Goal: Information Seeking & Learning: Learn about a topic

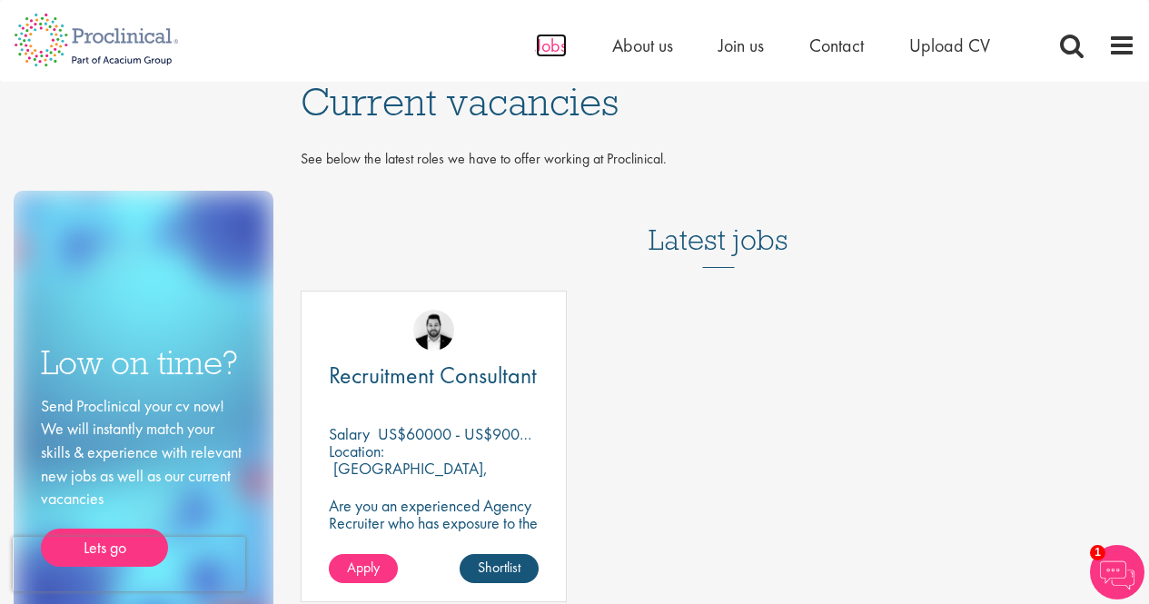
click at [546, 46] on span "Jobs" at bounding box center [551, 46] width 31 height 24
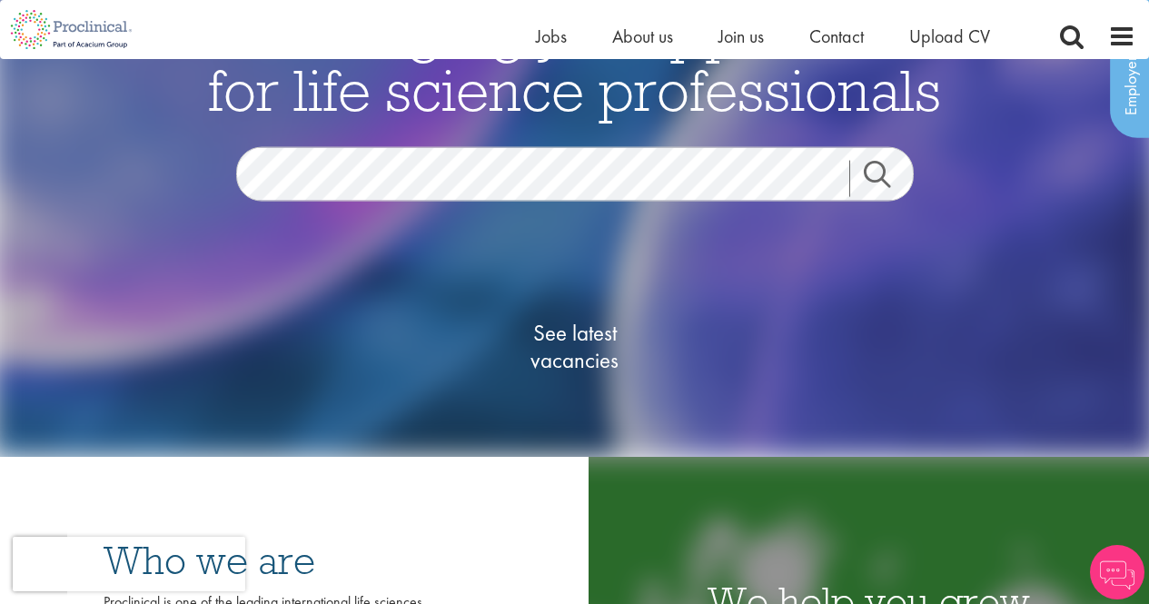
scroll to position [272, 0]
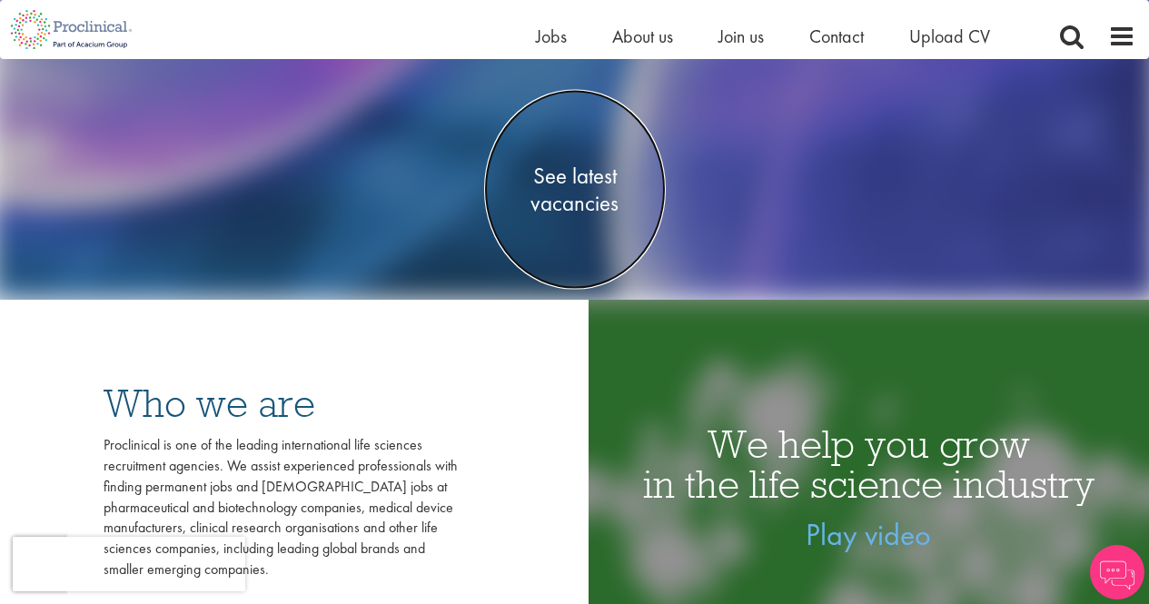
click at [599, 181] on span "See latest vacancies" at bounding box center [575, 189] width 182 height 54
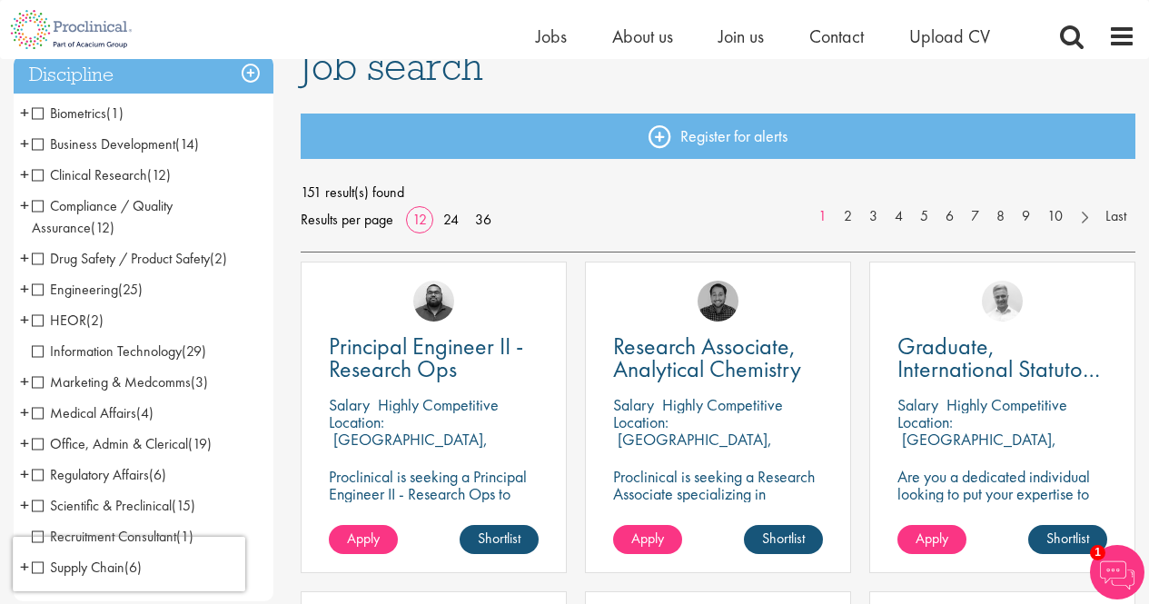
scroll to position [182, 0]
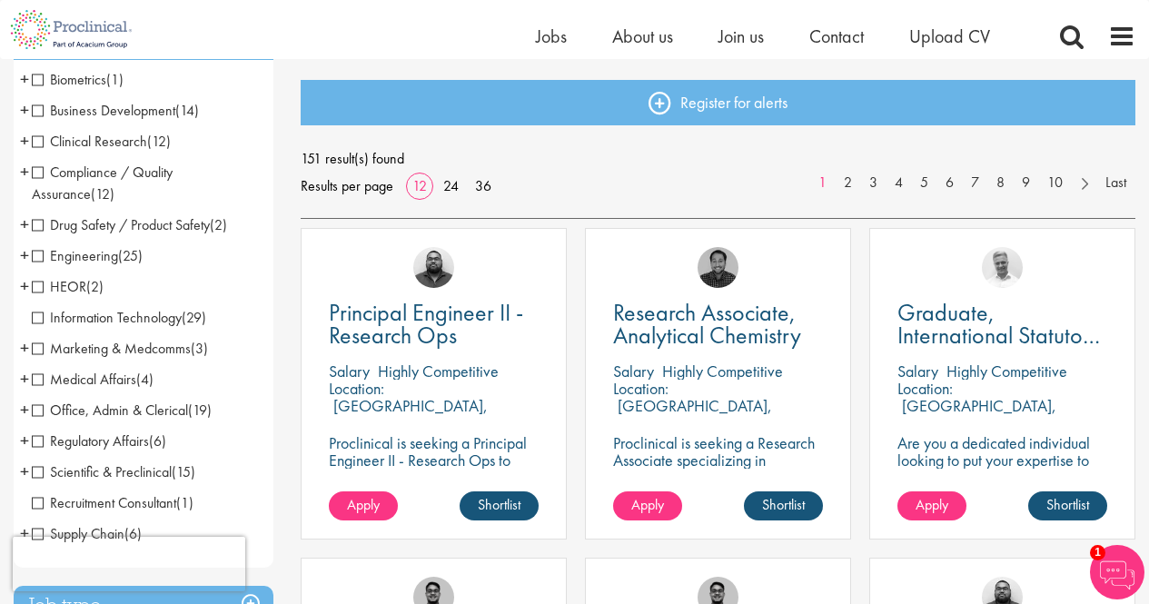
click at [25, 382] on span "+" at bounding box center [24, 378] width 9 height 27
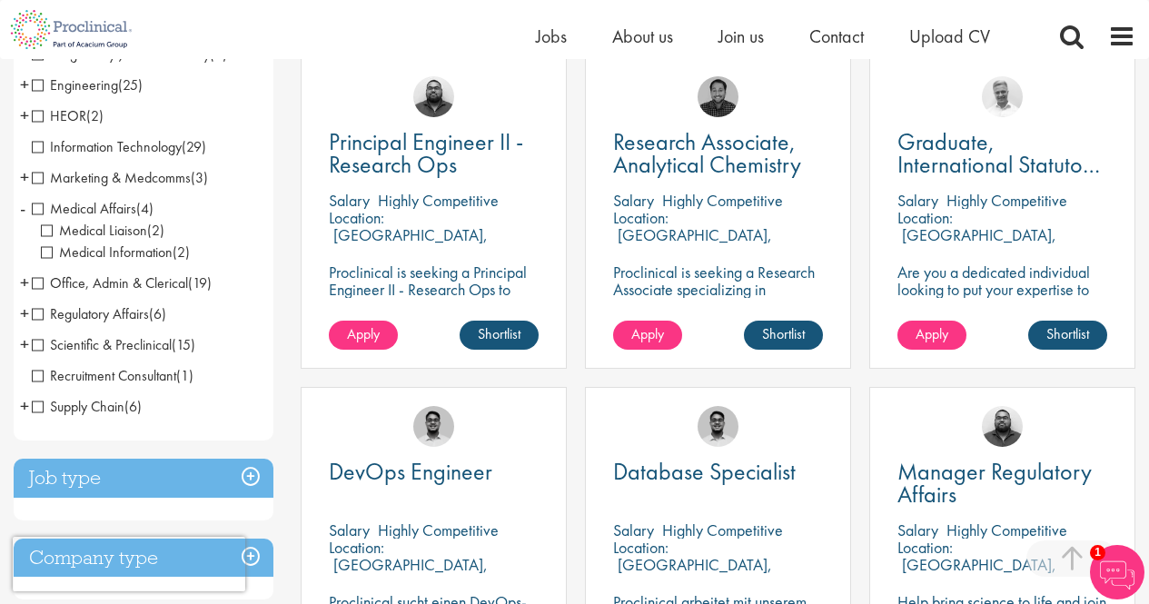
scroll to position [363, 0]
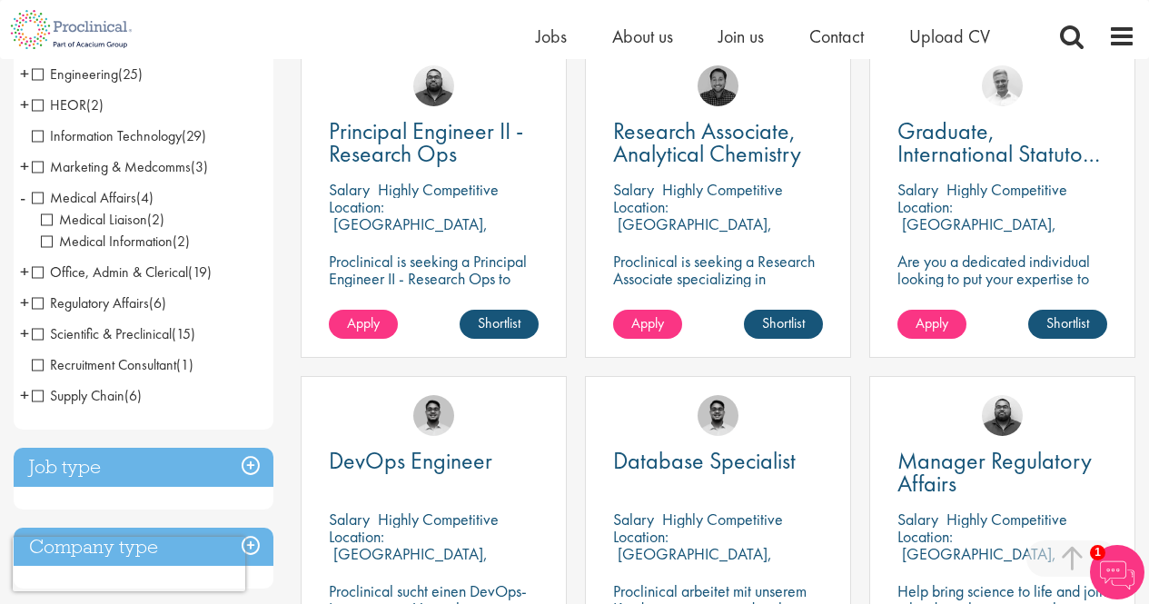
click at [25, 270] on span "+" at bounding box center [24, 271] width 9 height 27
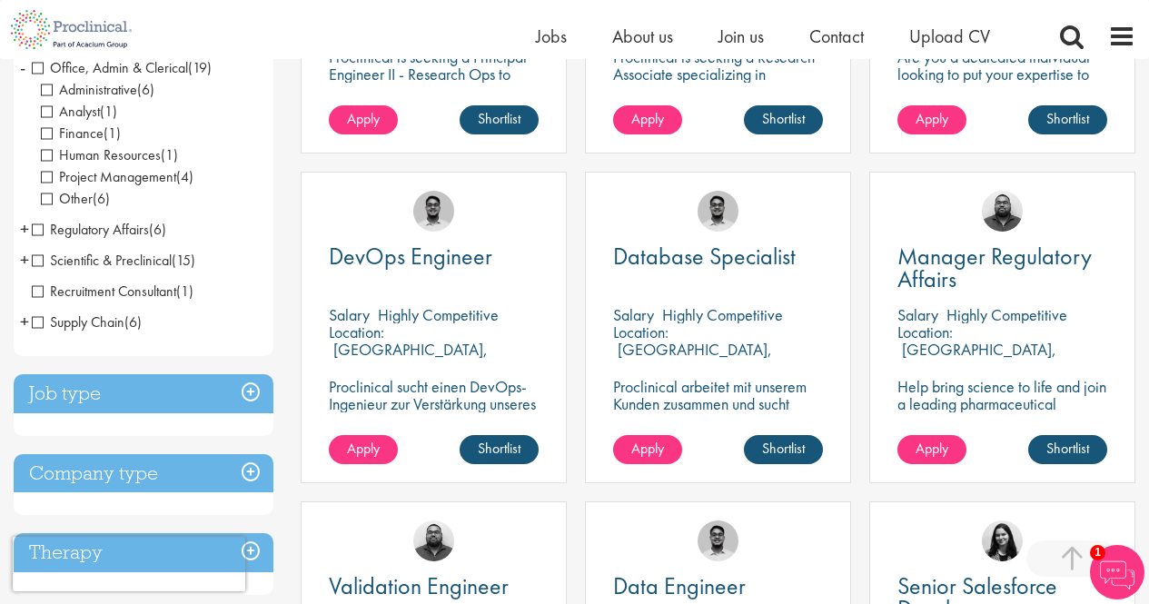
scroll to position [636, 0]
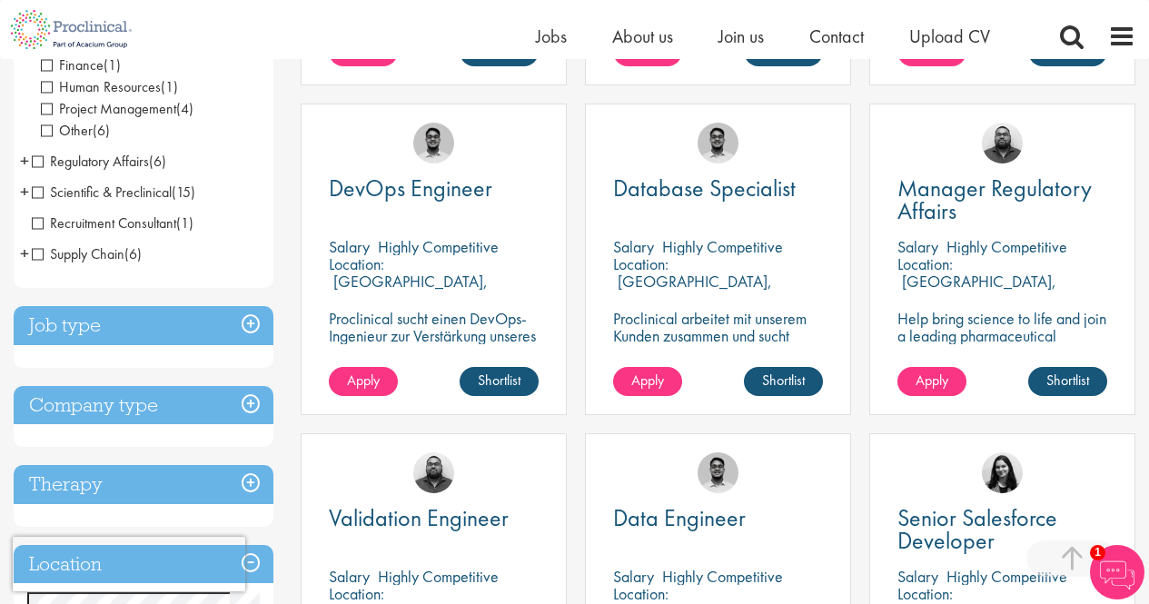
click at [247, 321] on h3 "Job type" at bounding box center [144, 325] width 260 height 39
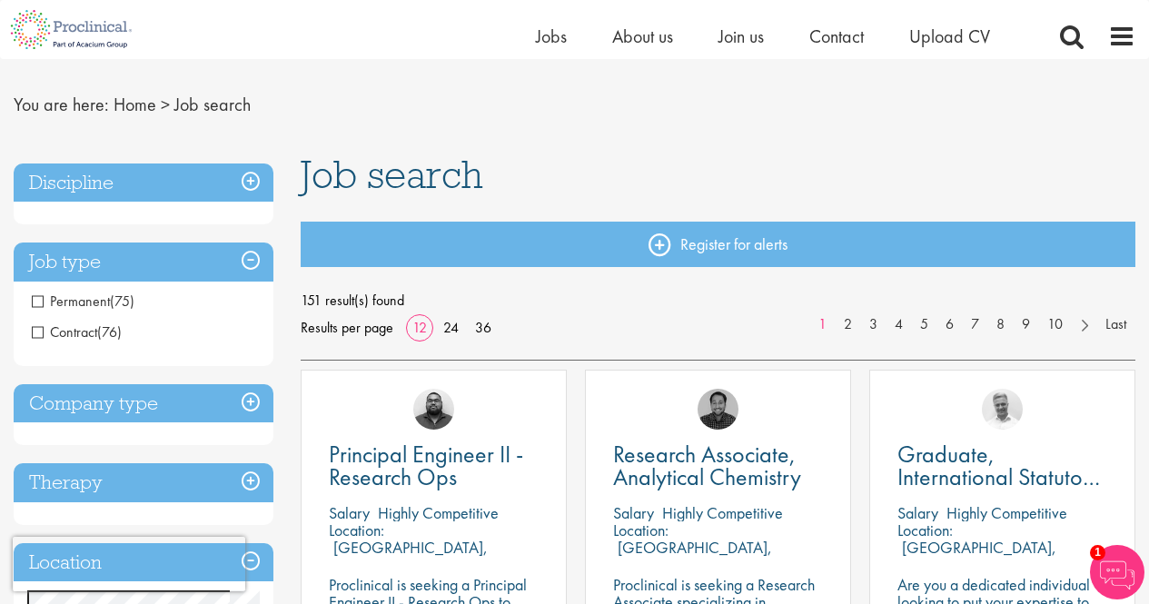
scroll to position [0, 0]
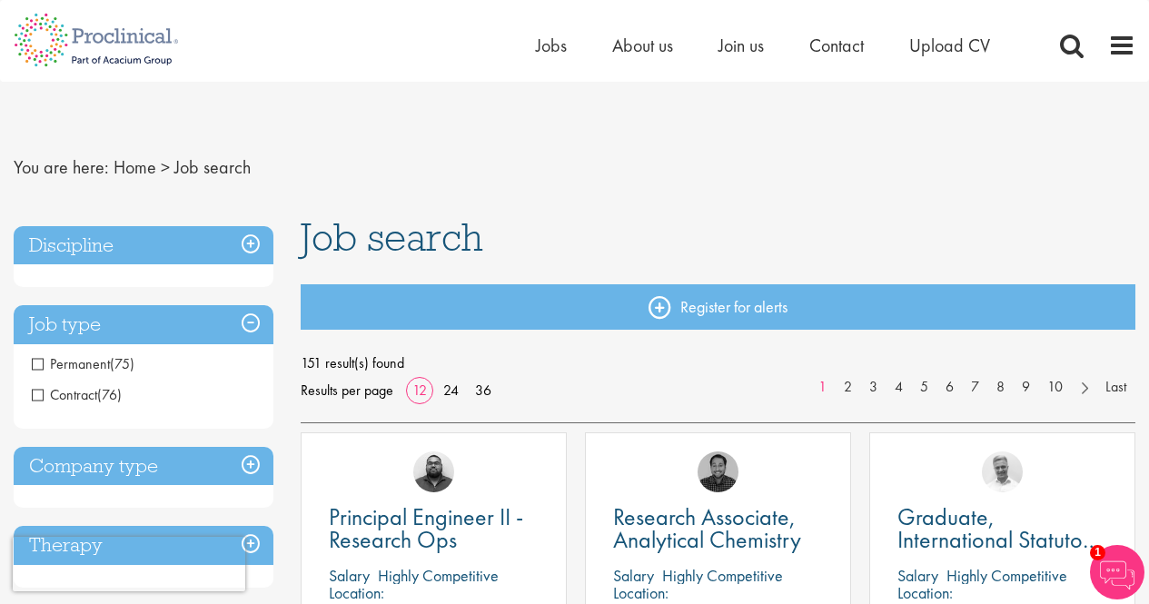
click at [247, 237] on h3 "Discipline" at bounding box center [144, 245] width 260 height 39
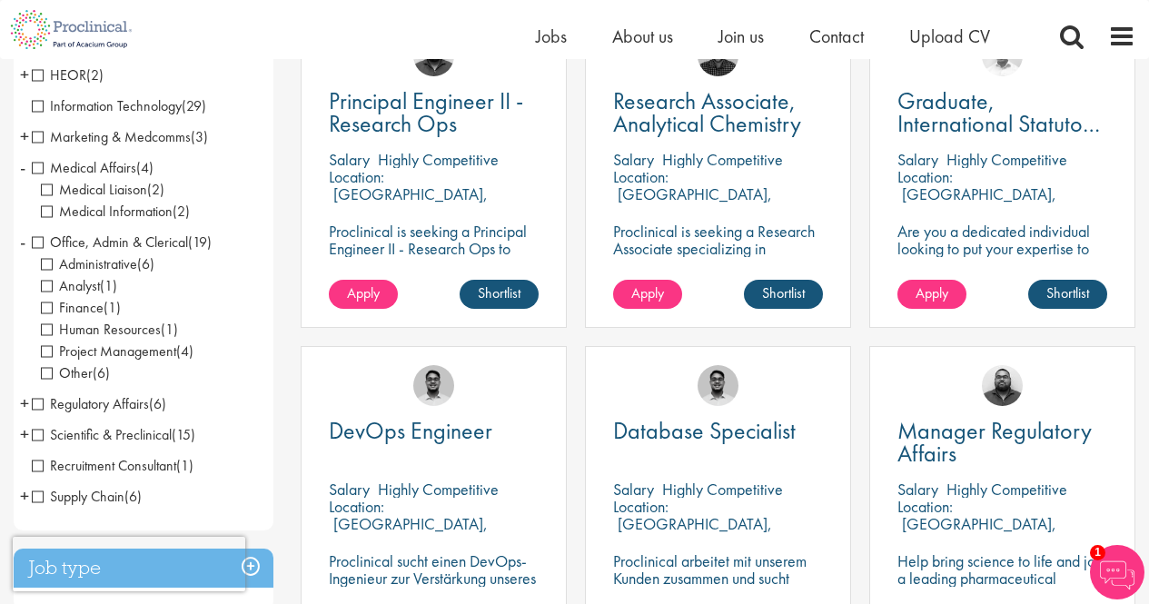
scroll to position [454, 0]
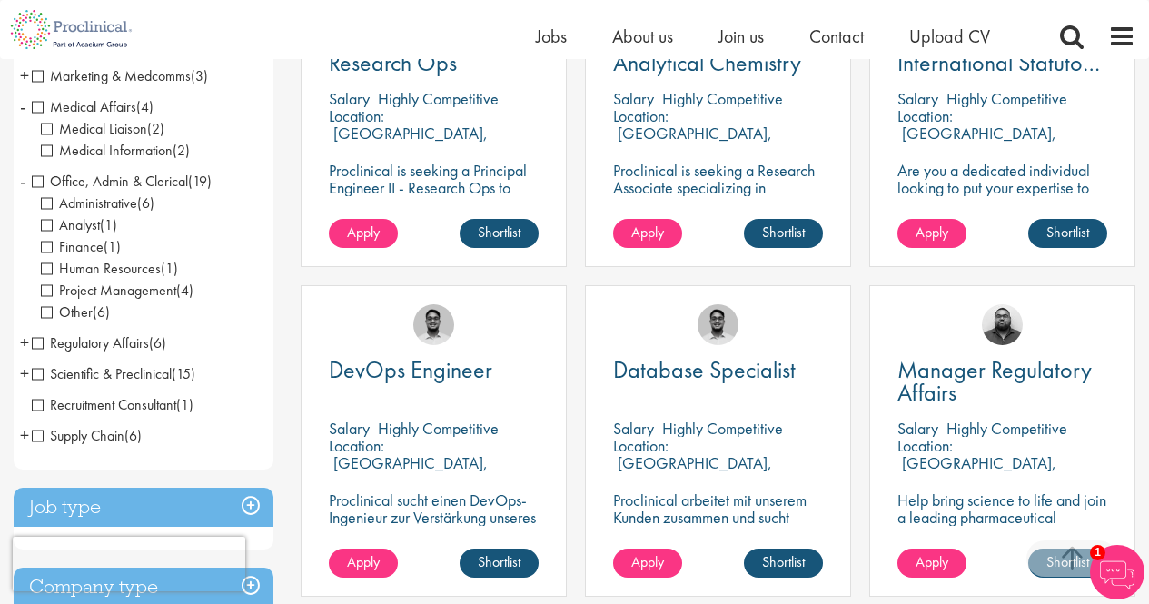
click at [51, 289] on span "Project Management" at bounding box center [108, 290] width 135 height 19
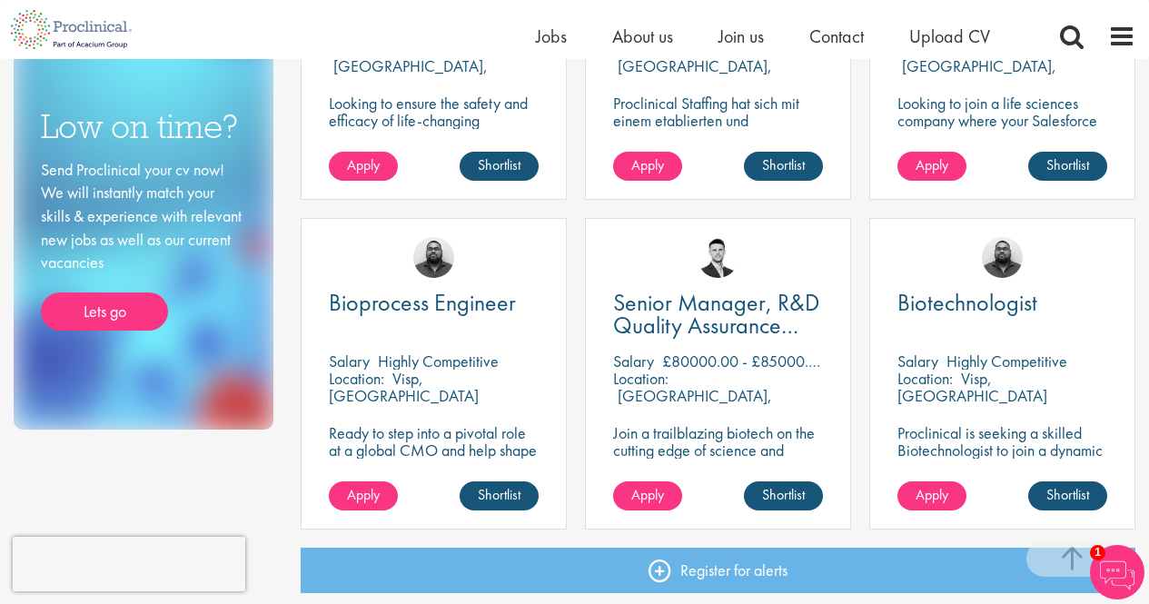
scroll to position [1544, 0]
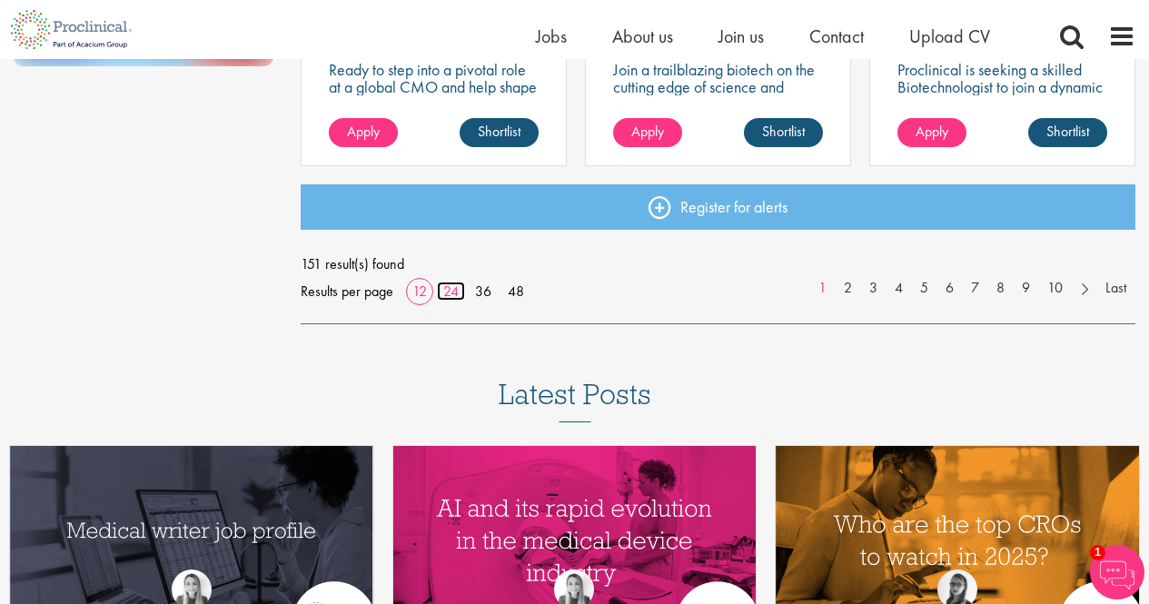
click at [452, 299] on link "24" at bounding box center [451, 290] width 28 height 19
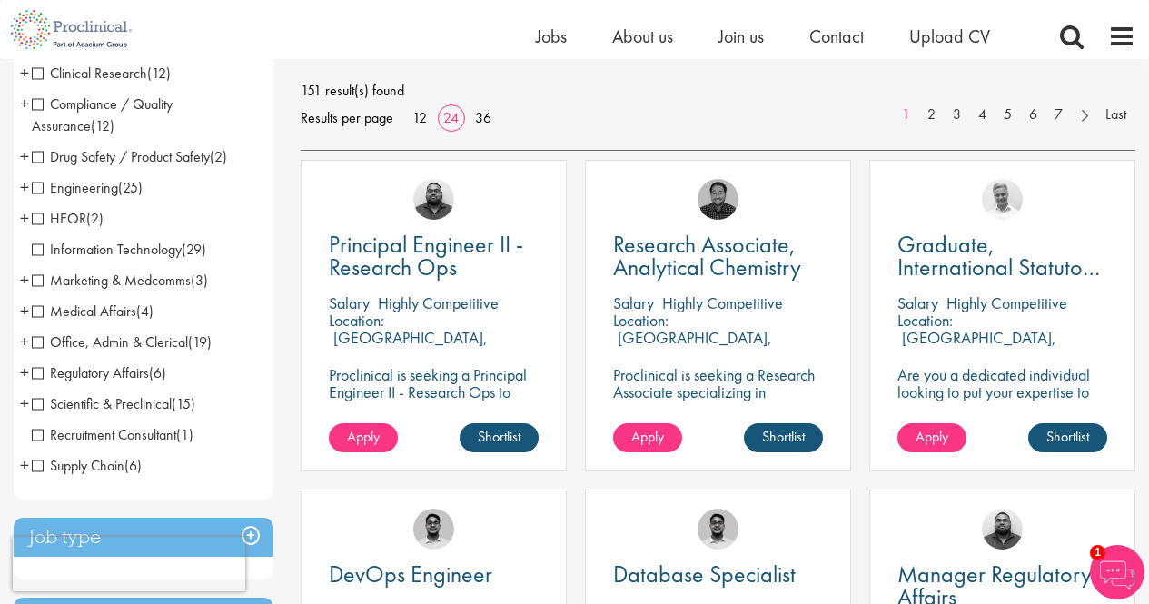
scroll to position [272, 0]
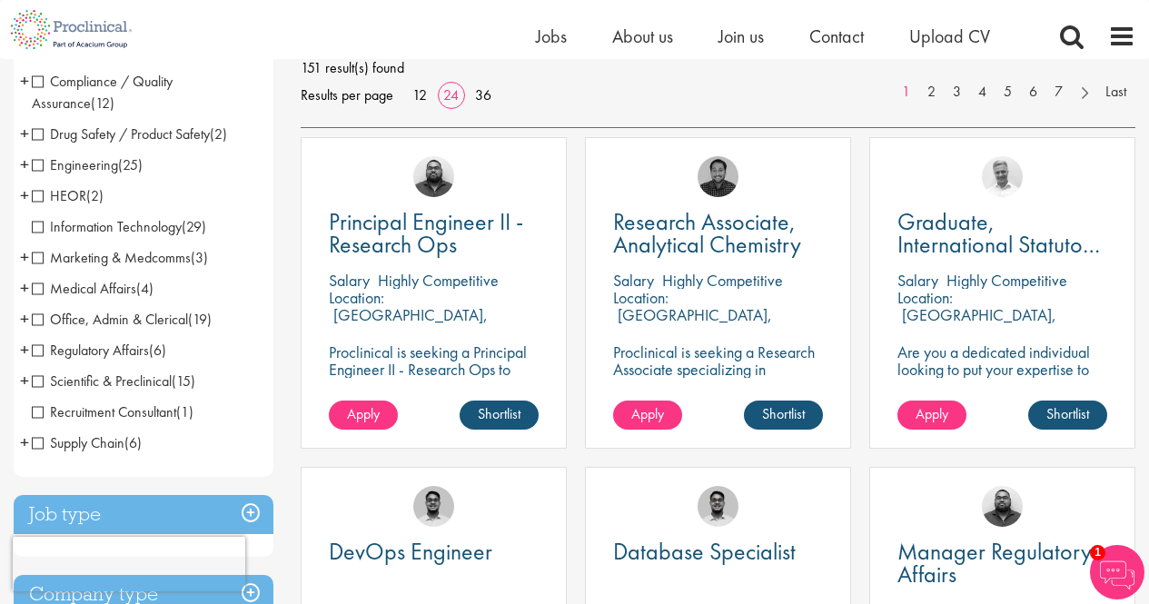
click at [24, 257] on span "+" at bounding box center [24, 256] width 9 height 27
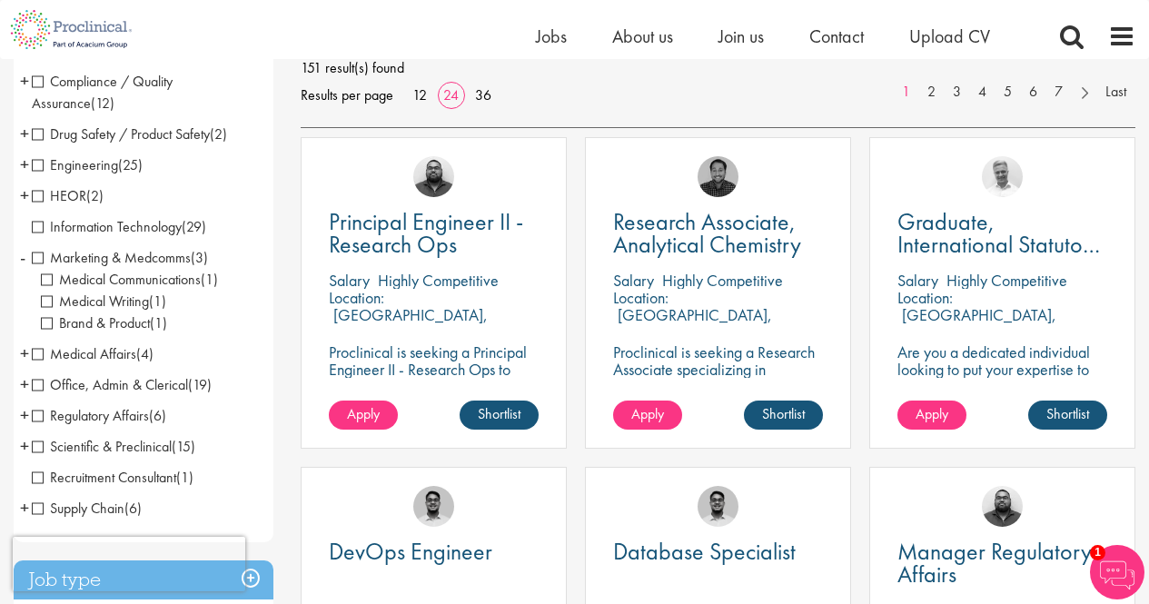
click at [22, 350] on span "+" at bounding box center [24, 353] width 9 height 27
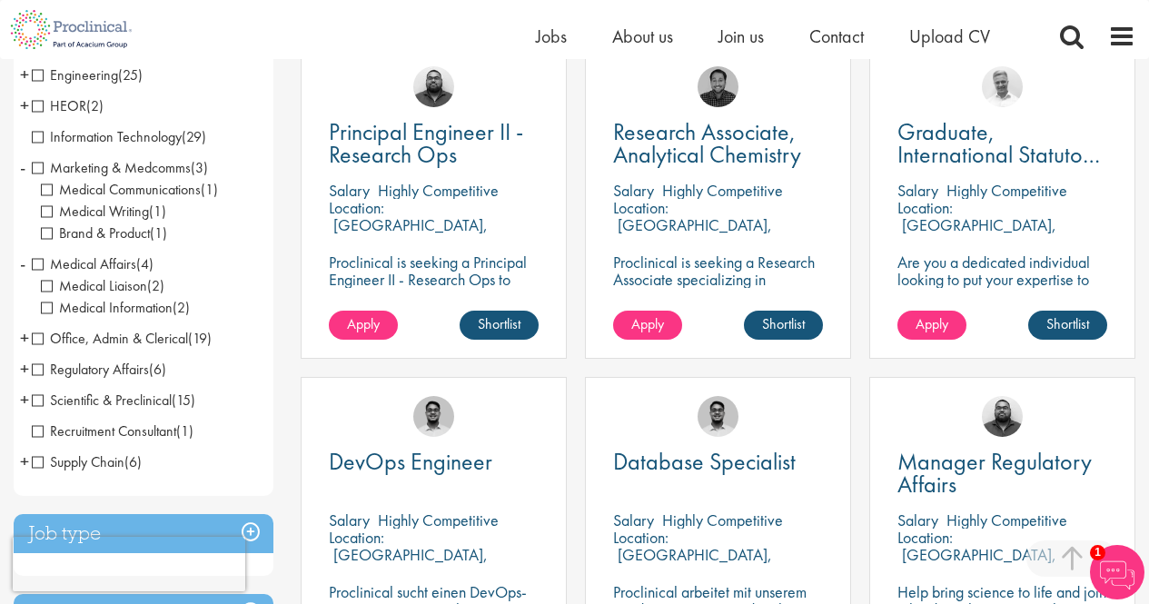
scroll to position [454, 0]
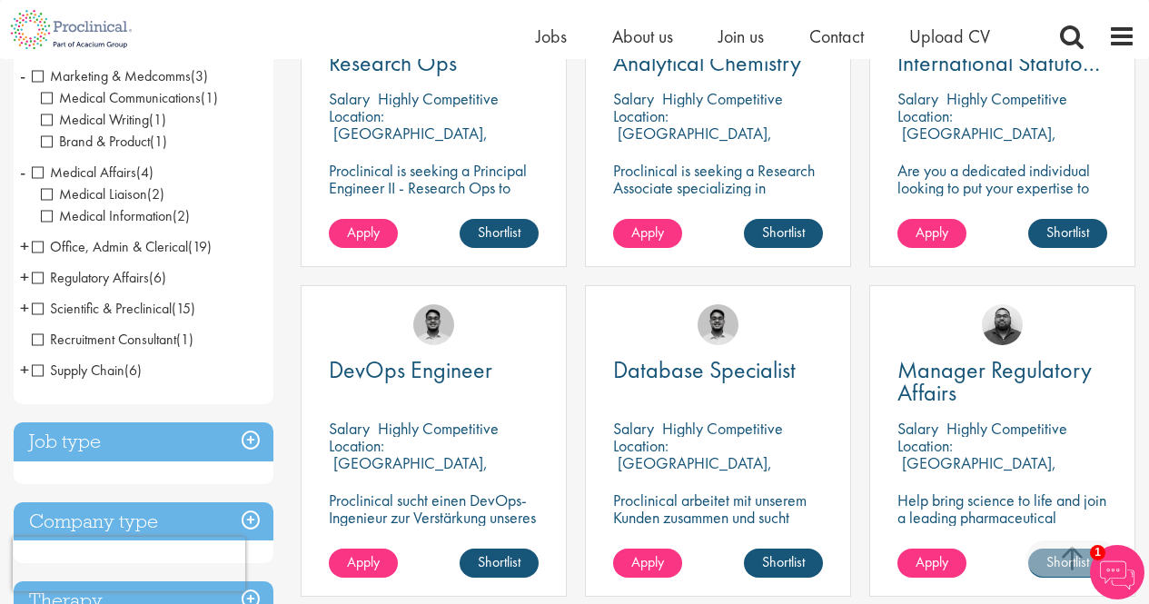
click at [25, 249] on span "+" at bounding box center [24, 245] width 9 height 27
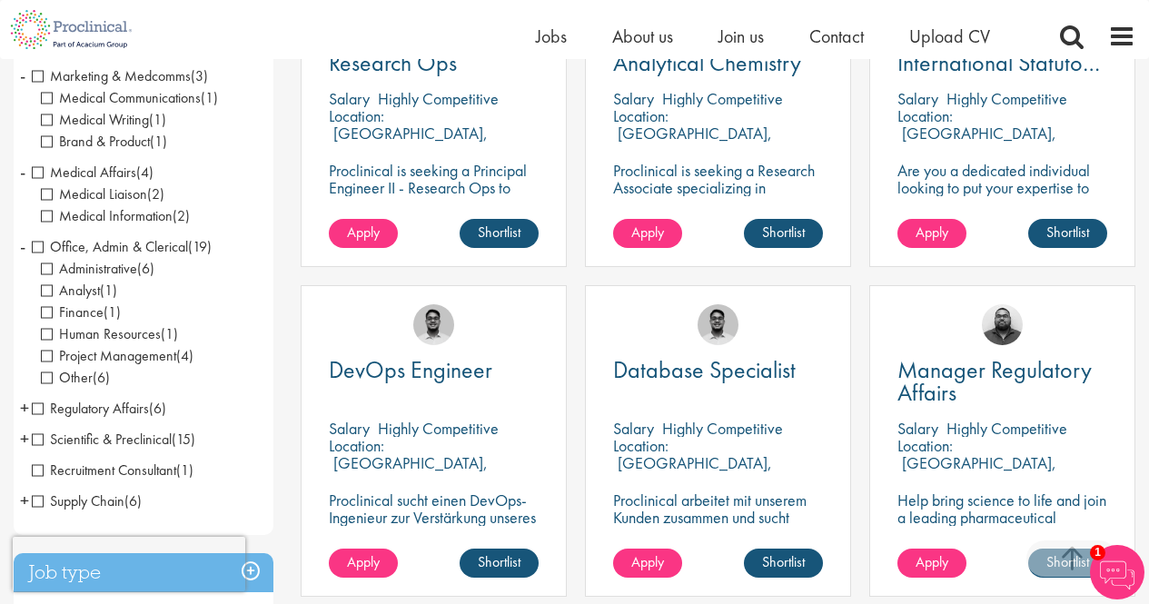
click at [44, 380] on span "Other" at bounding box center [67, 377] width 52 height 19
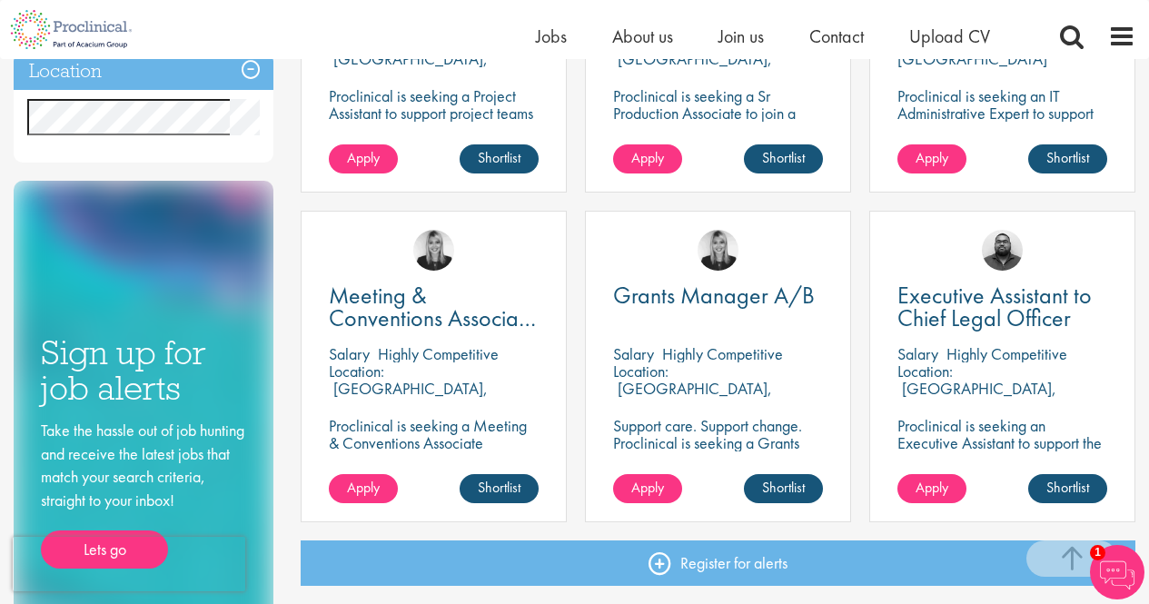
scroll to position [545, 0]
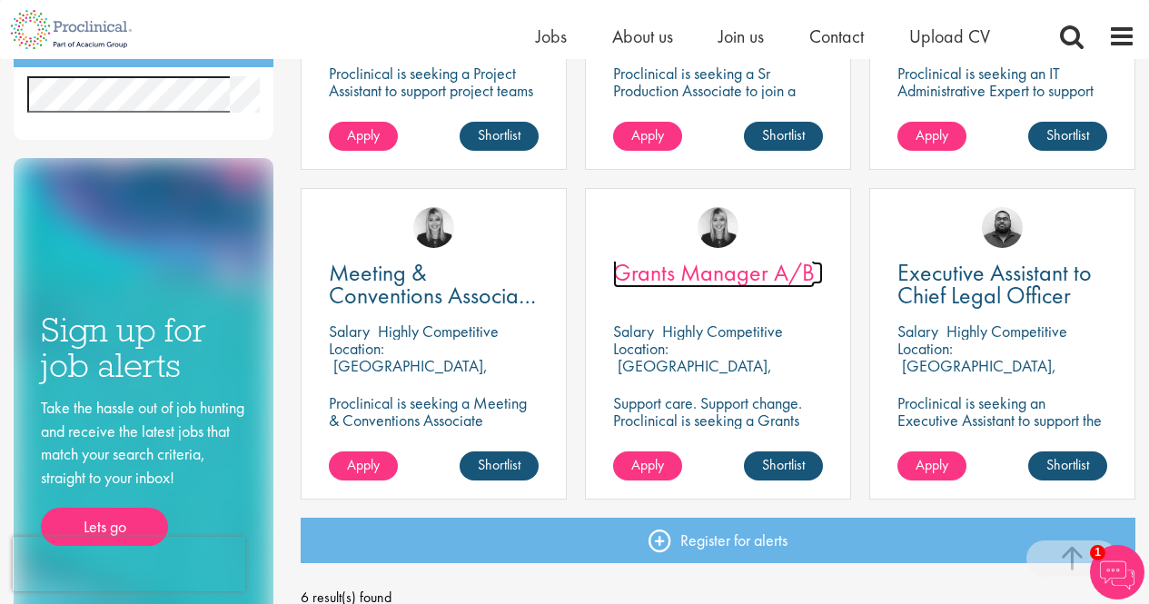
click at [737, 272] on span "Grants Manager A/B" at bounding box center [714, 272] width 202 height 31
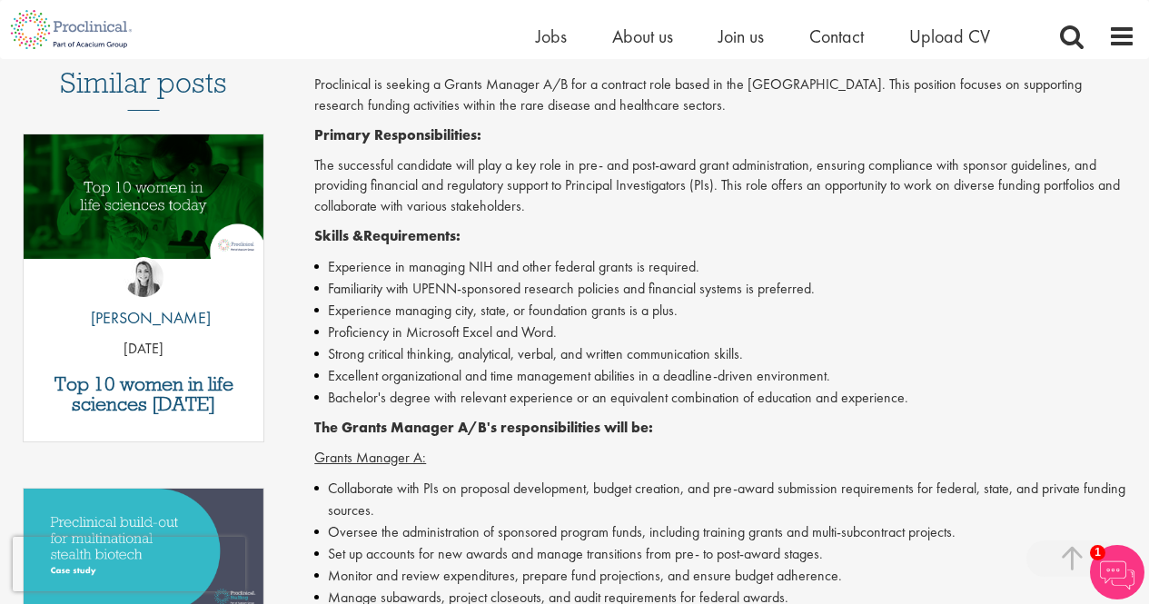
scroll to position [545, 0]
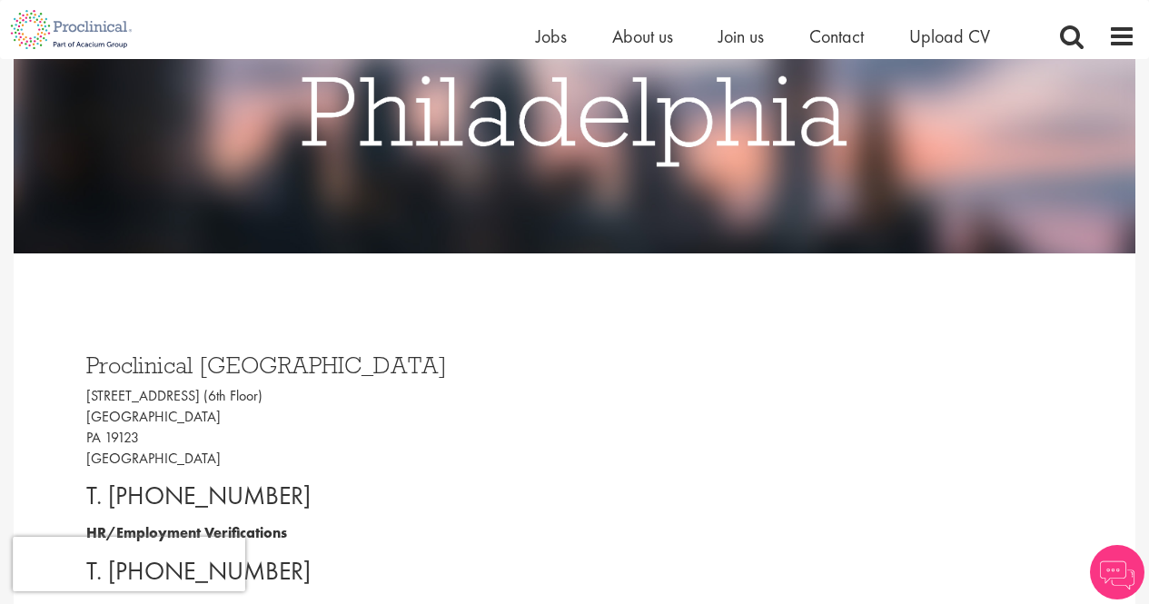
scroll to position [272, 0]
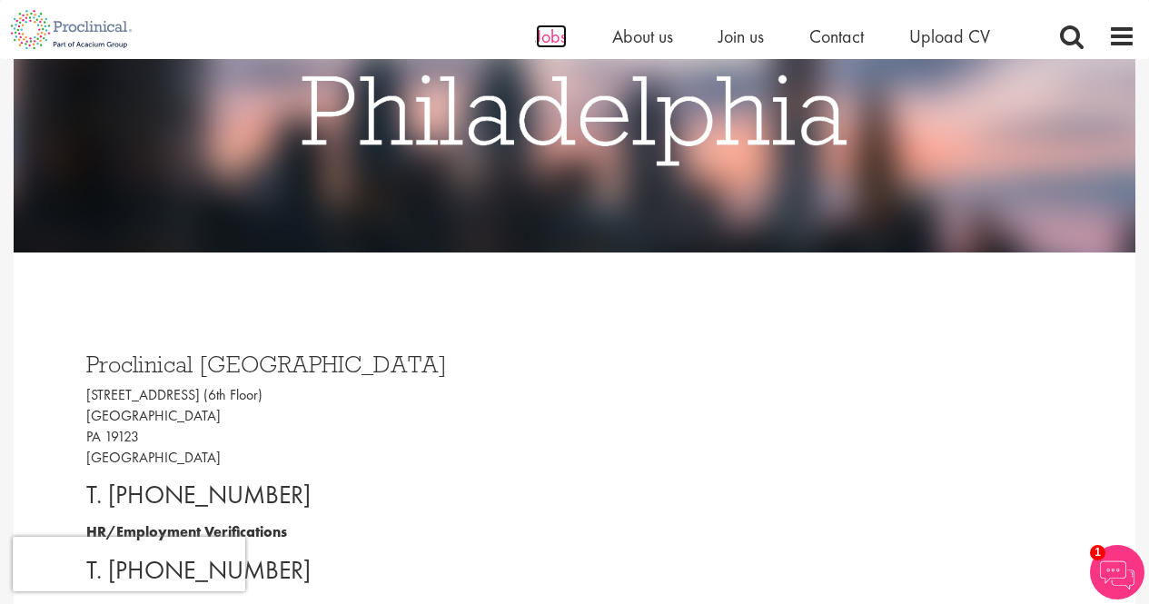
click at [543, 39] on span "Jobs" at bounding box center [551, 37] width 31 height 24
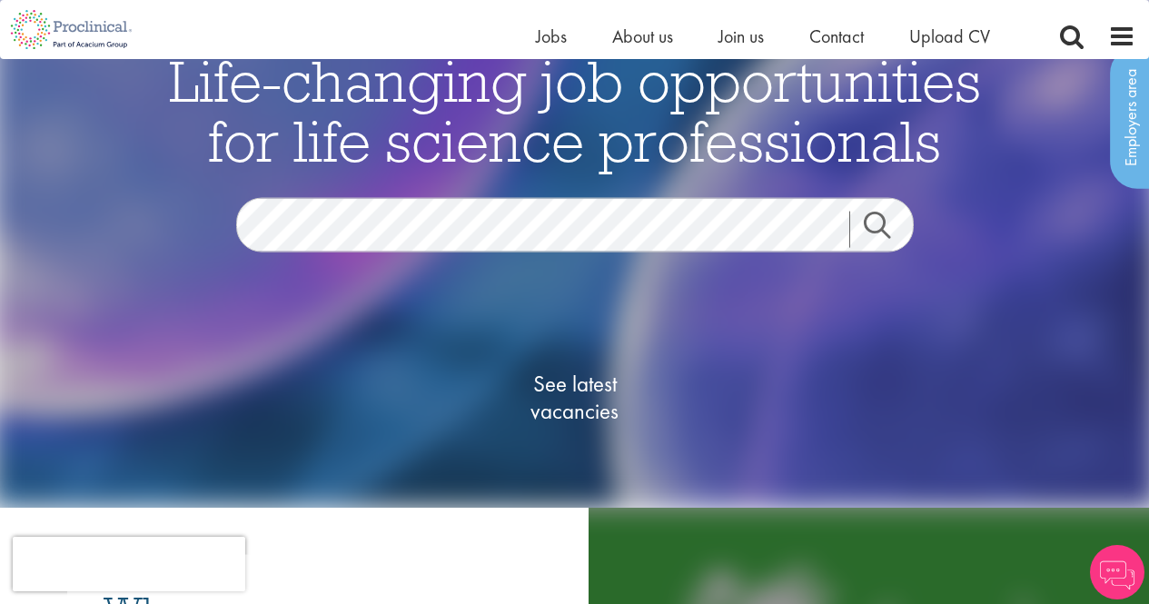
scroll to position [182, 0]
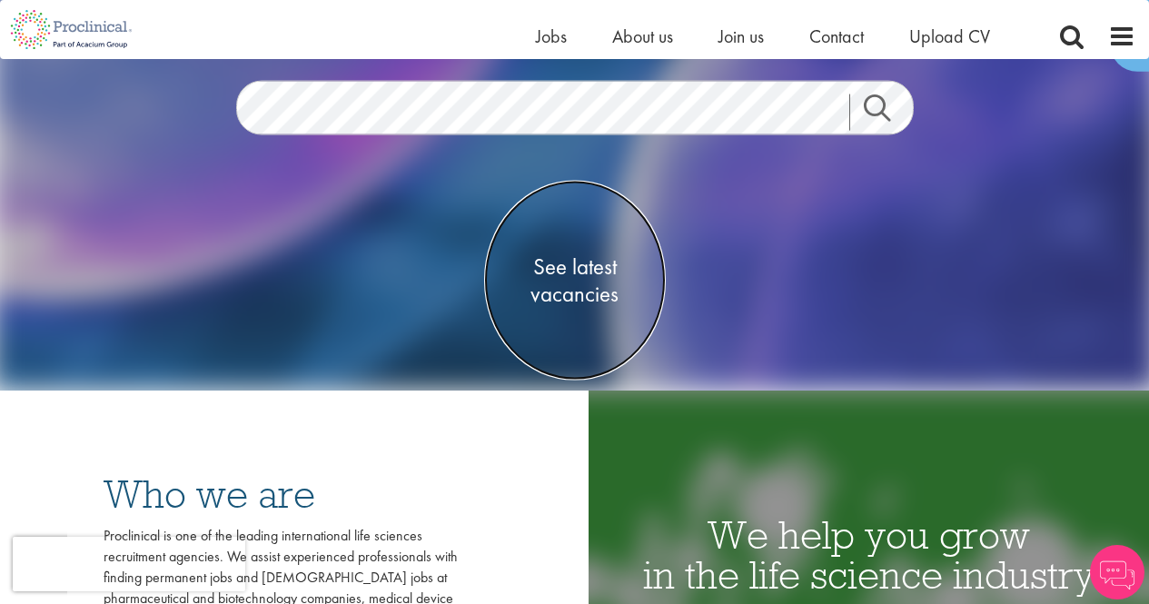
click at [590, 278] on span "See latest vacancies" at bounding box center [575, 279] width 182 height 54
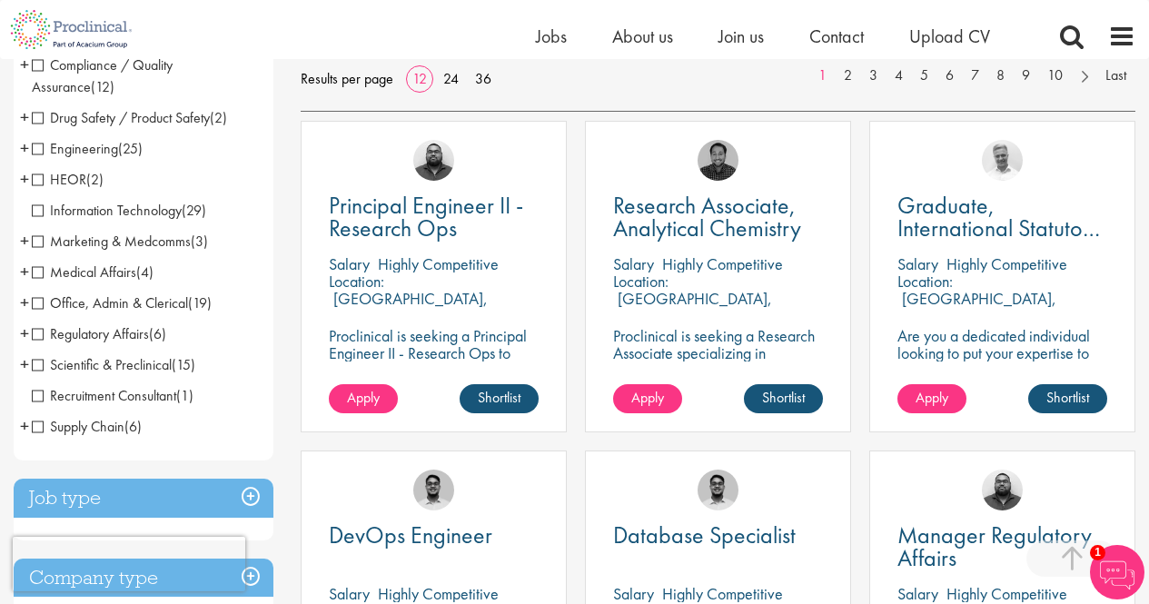
scroll to position [363, 0]
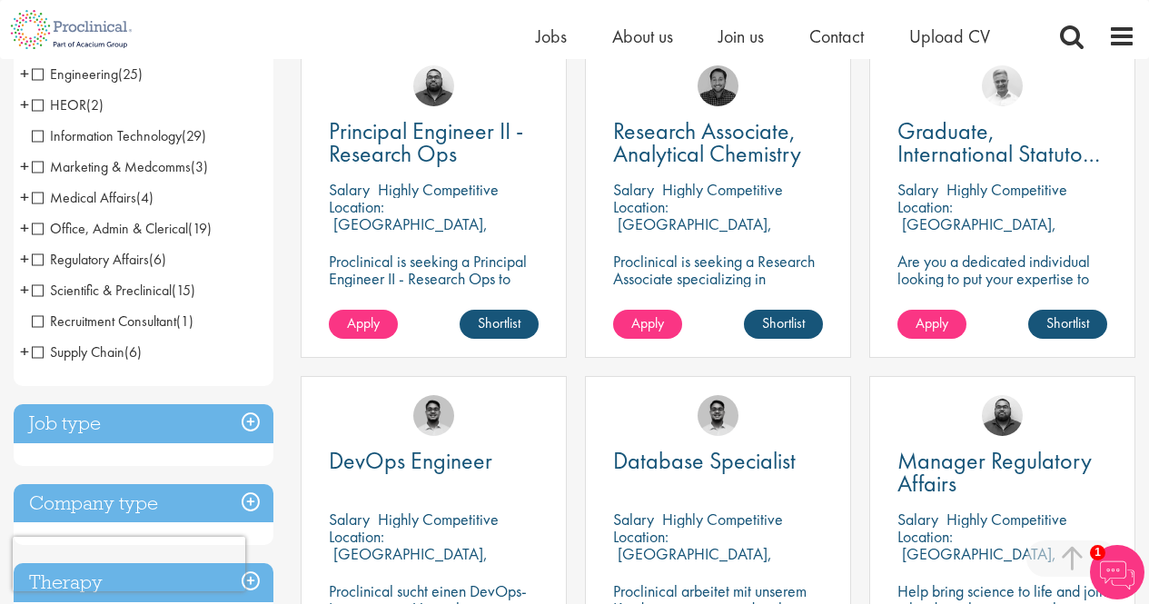
click at [24, 285] on span "+" at bounding box center [24, 289] width 9 height 27
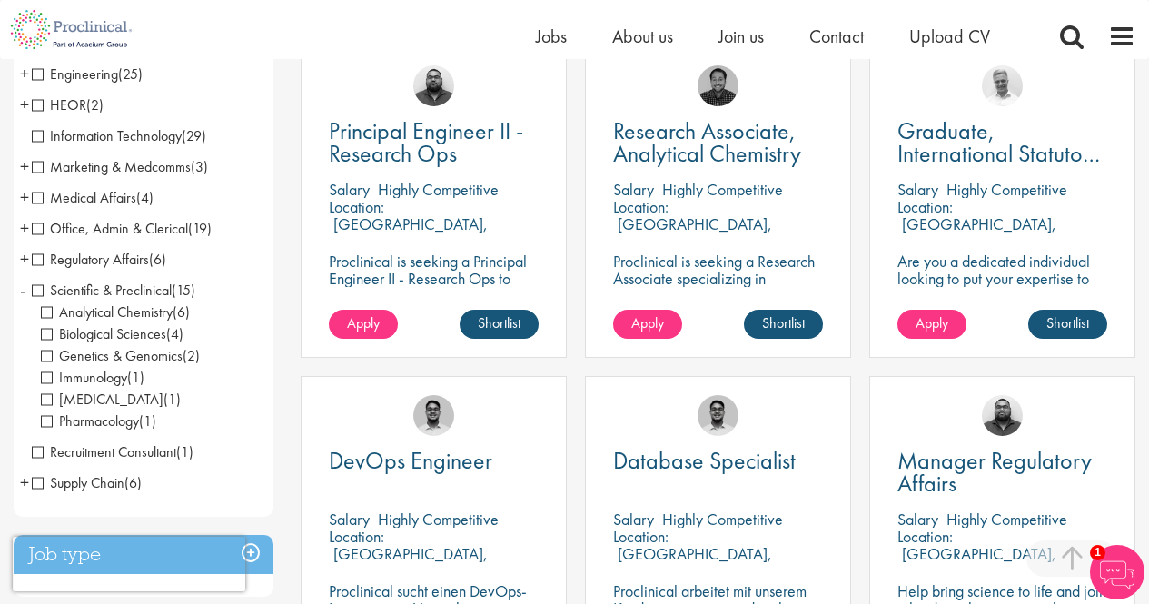
click at [25, 232] on span "+" at bounding box center [24, 227] width 9 height 27
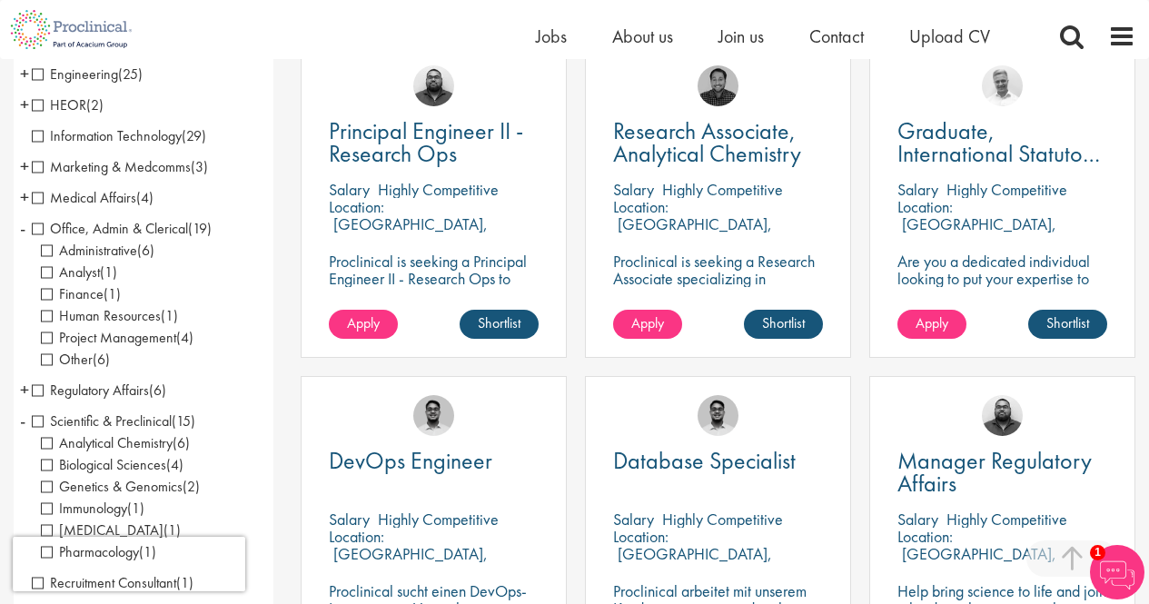
click at [43, 339] on span "Project Management" at bounding box center [108, 337] width 135 height 19
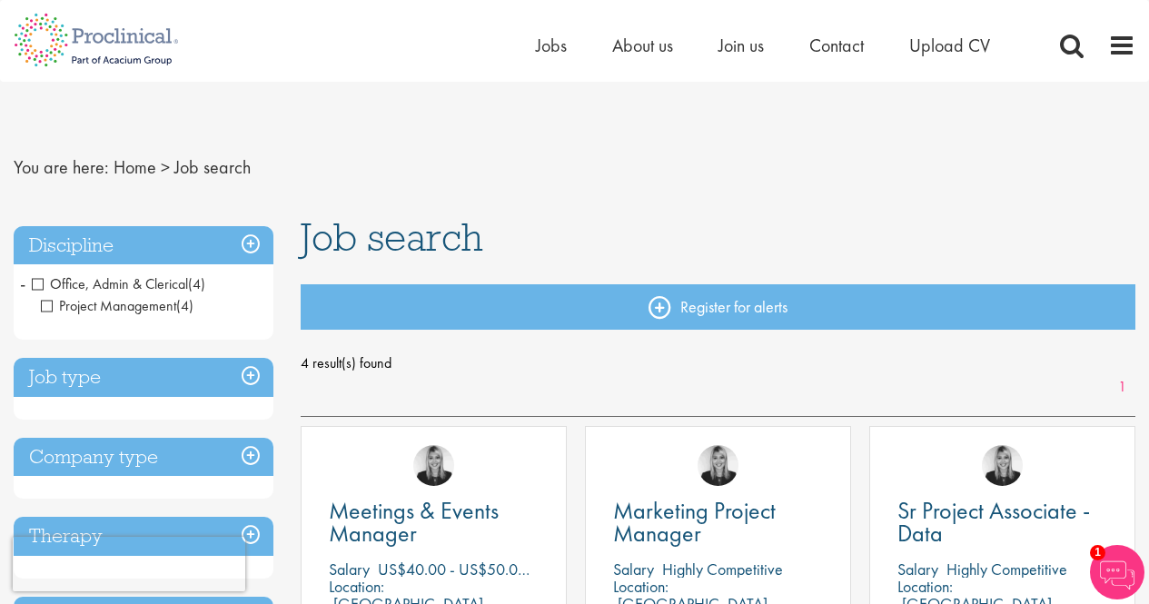
click at [25, 279] on span "-" at bounding box center [22, 283] width 5 height 27
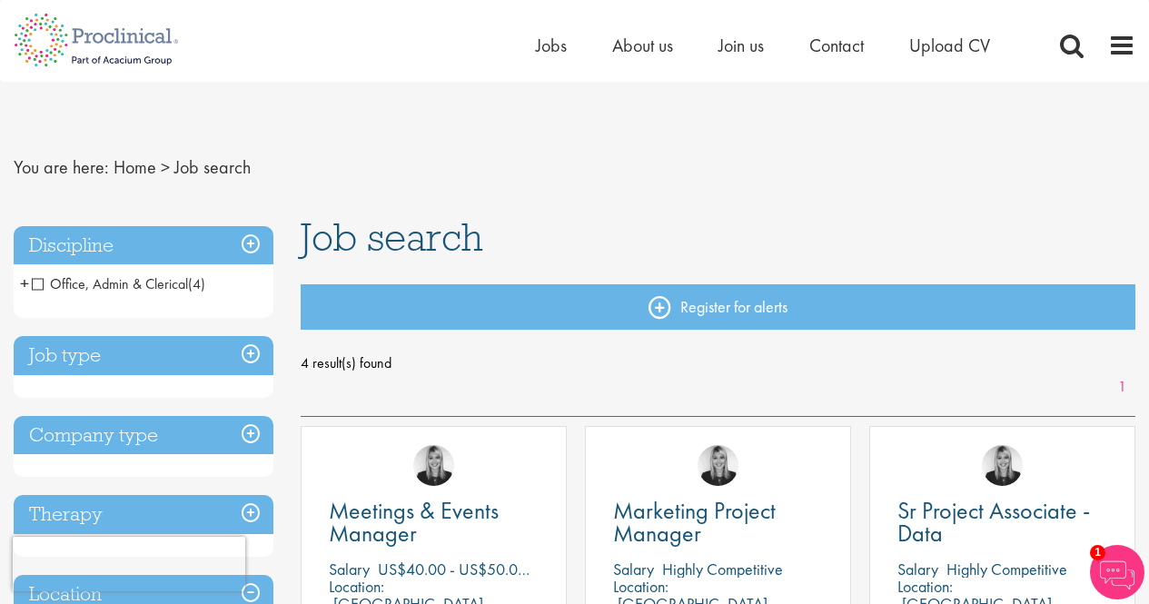
click at [254, 240] on h3 "Discipline" at bounding box center [144, 245] width 260 height 39
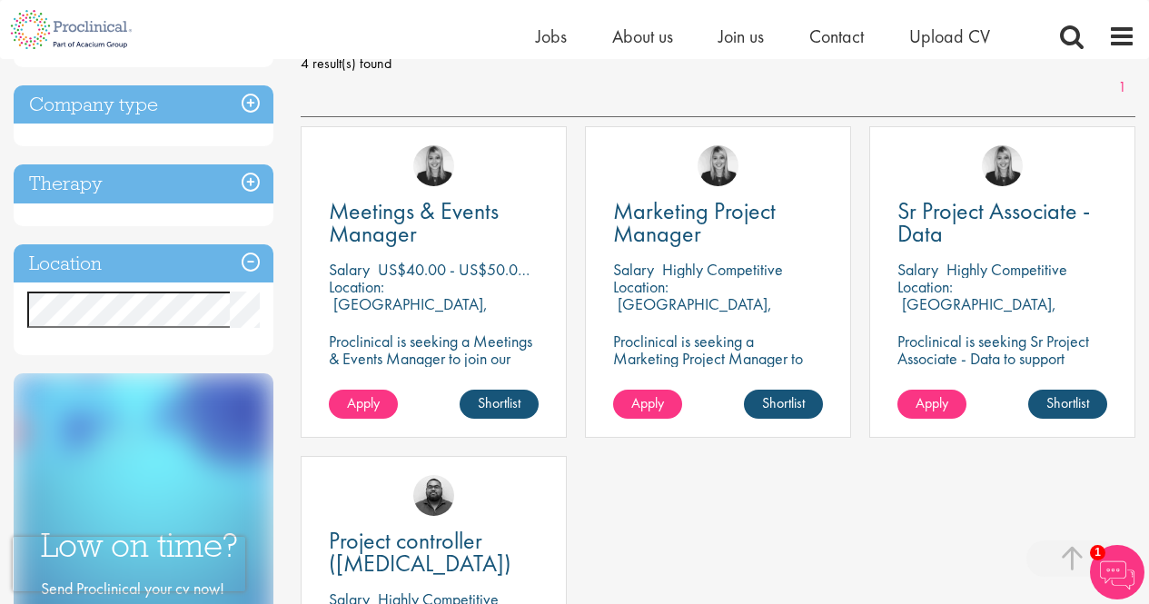
scroll to position [182, 0]
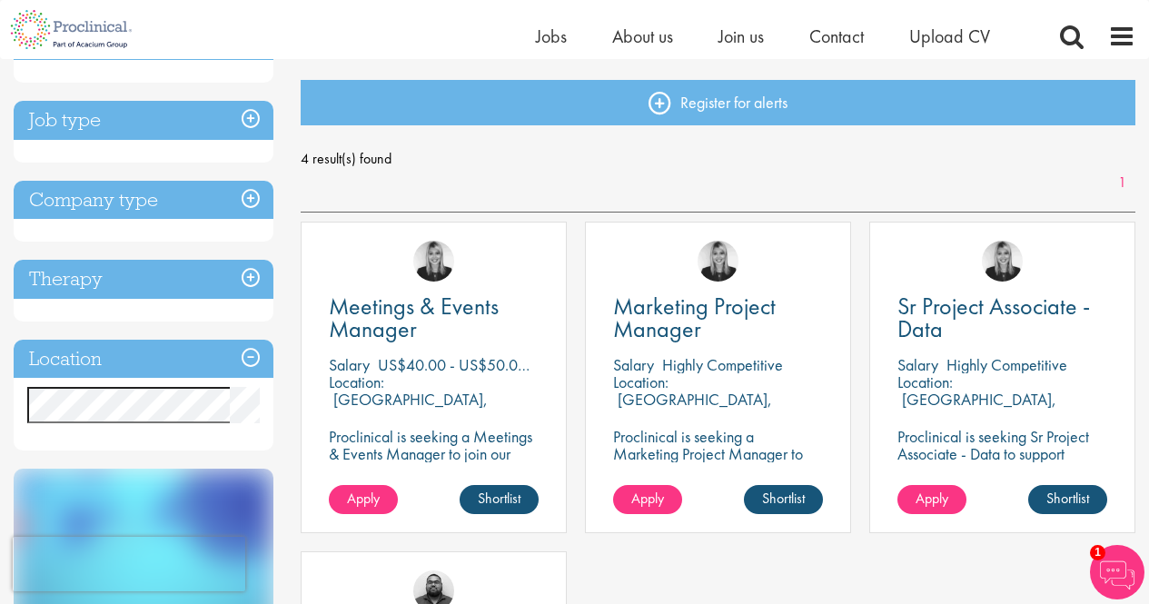
click at [250, 113] on h3 "Job type" at bounding box center [144, 120] width 260 height 39
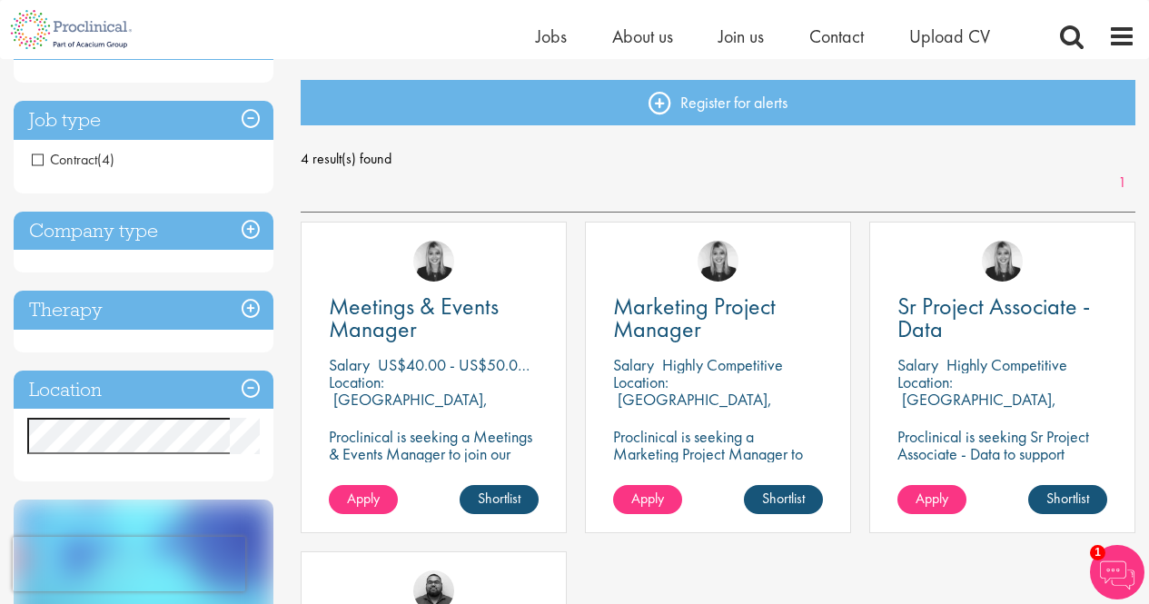
click at [45, 157] on span "Contract" at bounding box center [64, 159] width 65 height 19
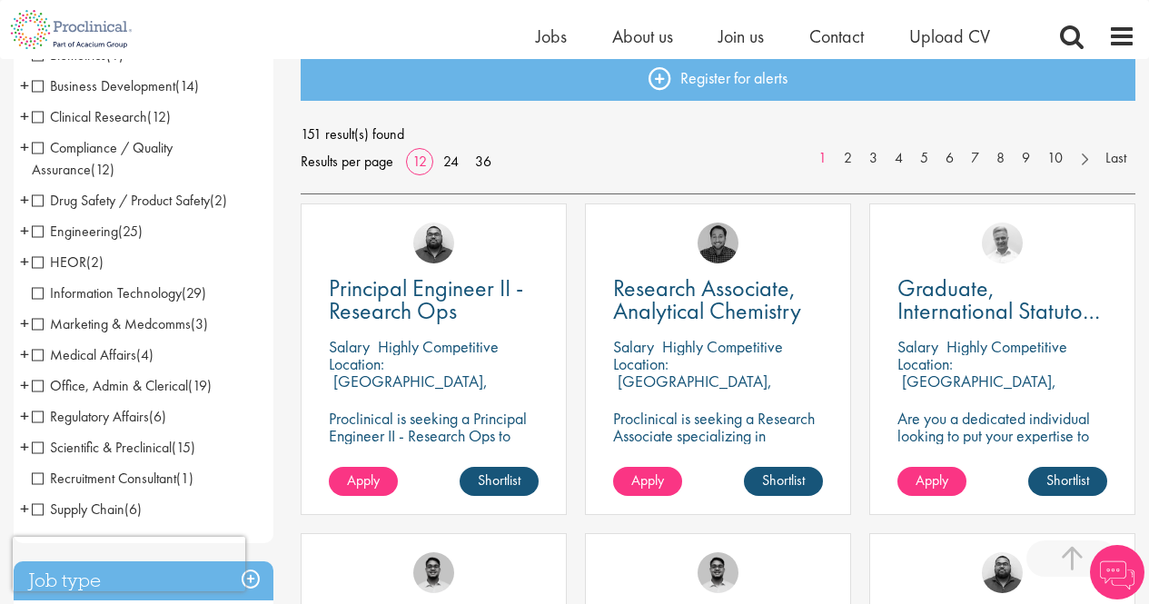
scroll to position [91, 0]
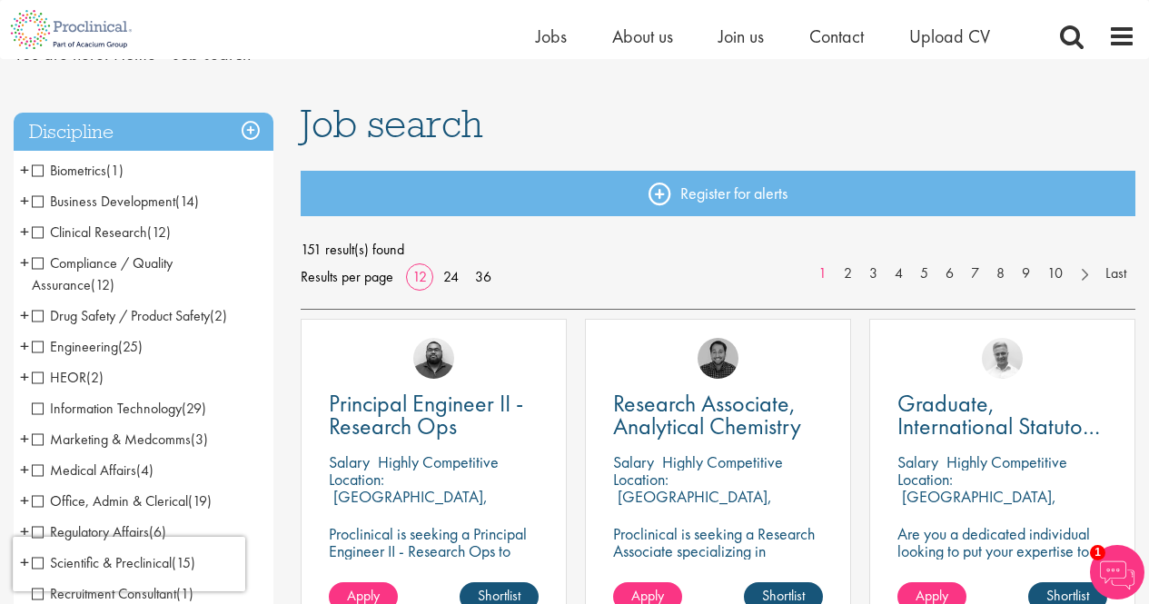
click at [26, 265] on span "+" at bounding box center [24, 262] width 9 height 27
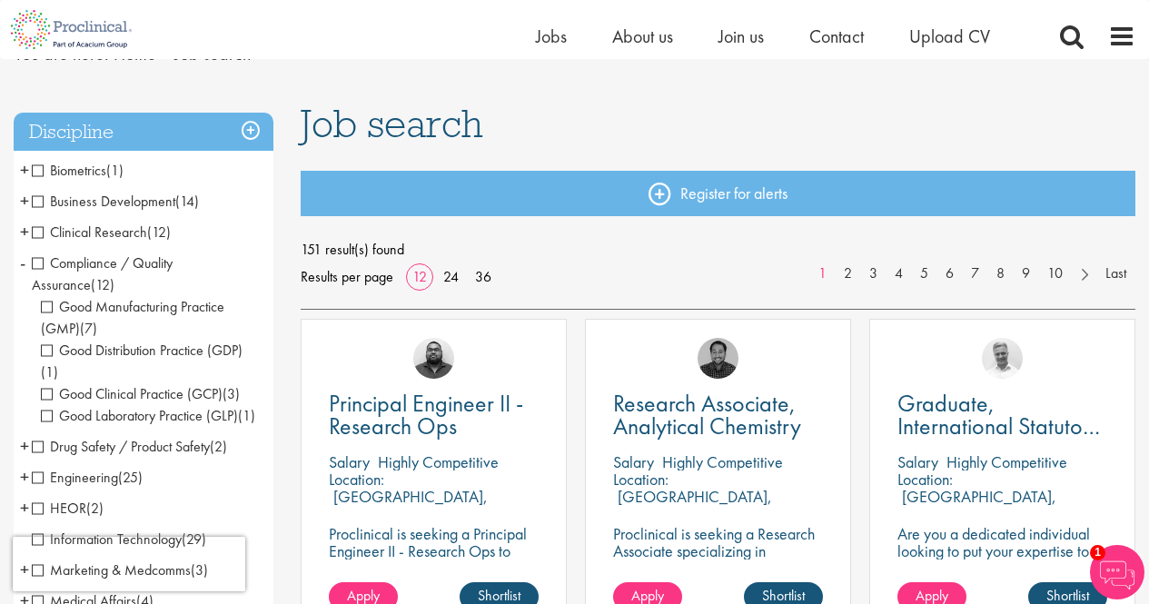
click at [26, 265] on li "Compliance / Quality Assurance (12) - + Good Manufacturing Practice (GMP) (7) G…" at bounding box center [144, 339] width 260 height 183
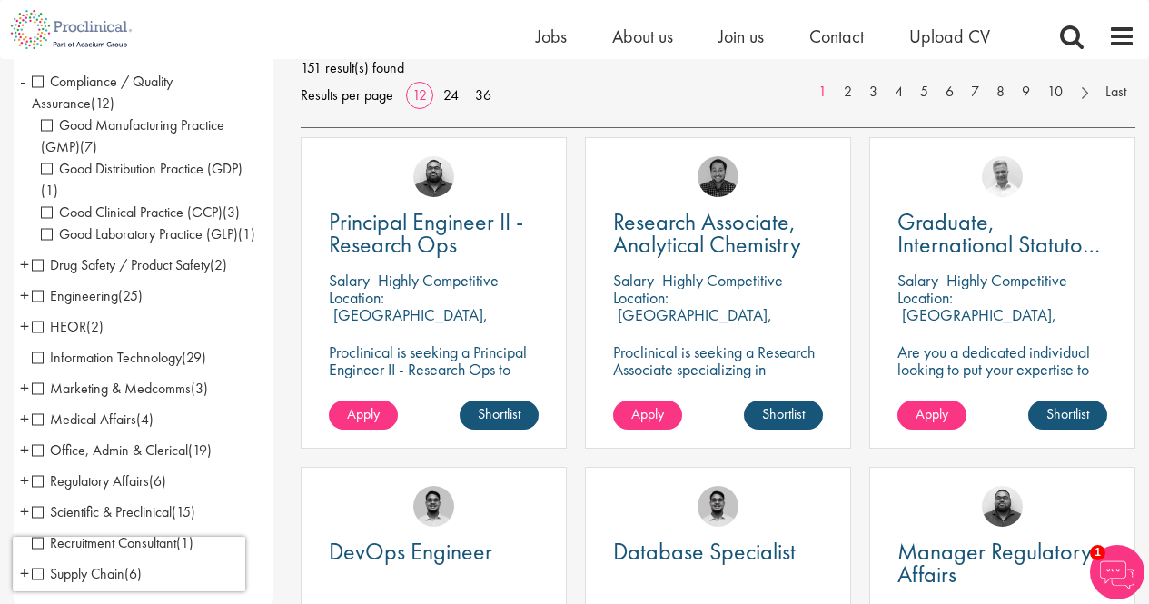
click at [27, 278] on span "+" at bounding box center [24, 264] width 9 height 27
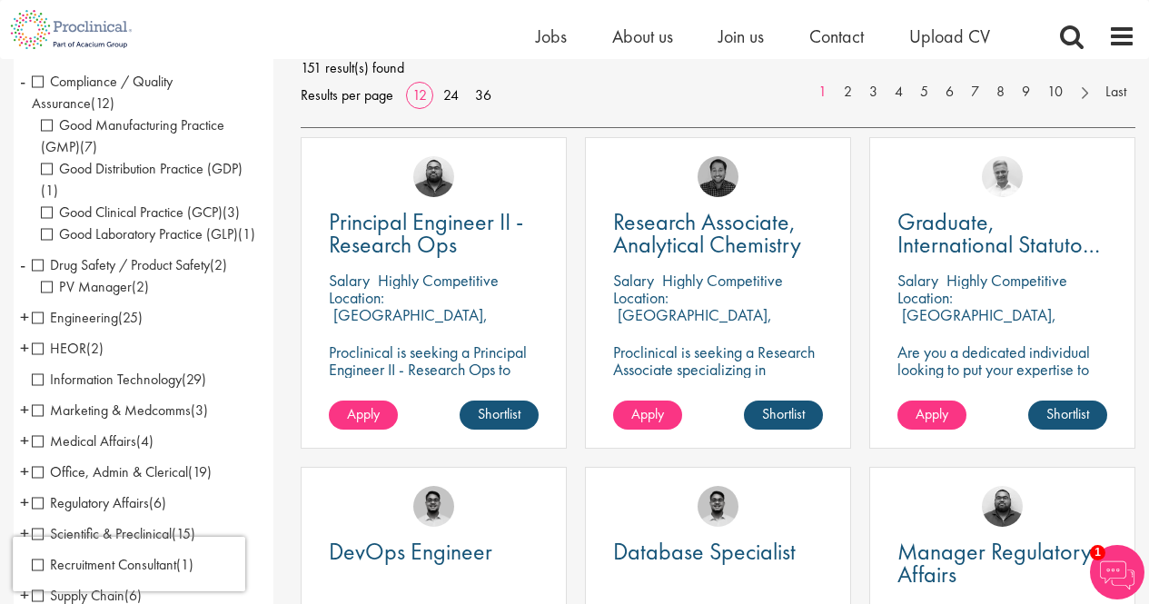
click at [27, 286] on li "Drug Safety / Product Safety (2) - + PV Manager (2)" at bounding box center [144, 276] width 260 height 53
click at [26, 286] on li "Drug Safety / Product Safety (2) - + PV Manager (2)" at bounding box center [144, 276] width 260 height 53
click at [22, 331] on span "+" at bounding box center [24, 316] width 9 height 27
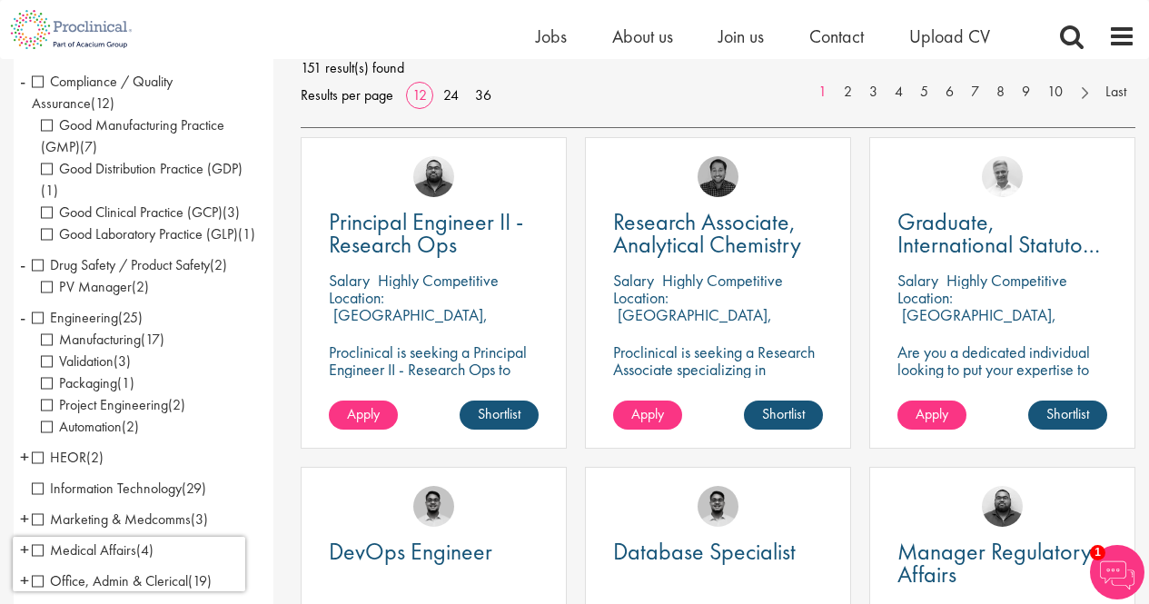
click at [22, 331] on span "-" at bounding box center [22, 316] width 5 height 27
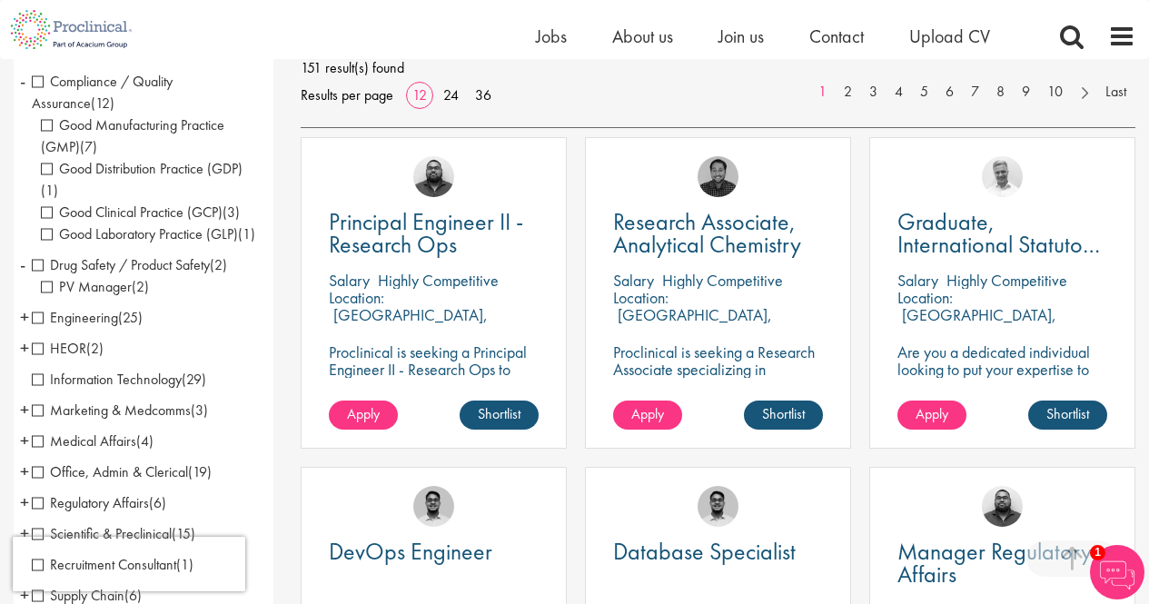
scroll to position [454, 0]
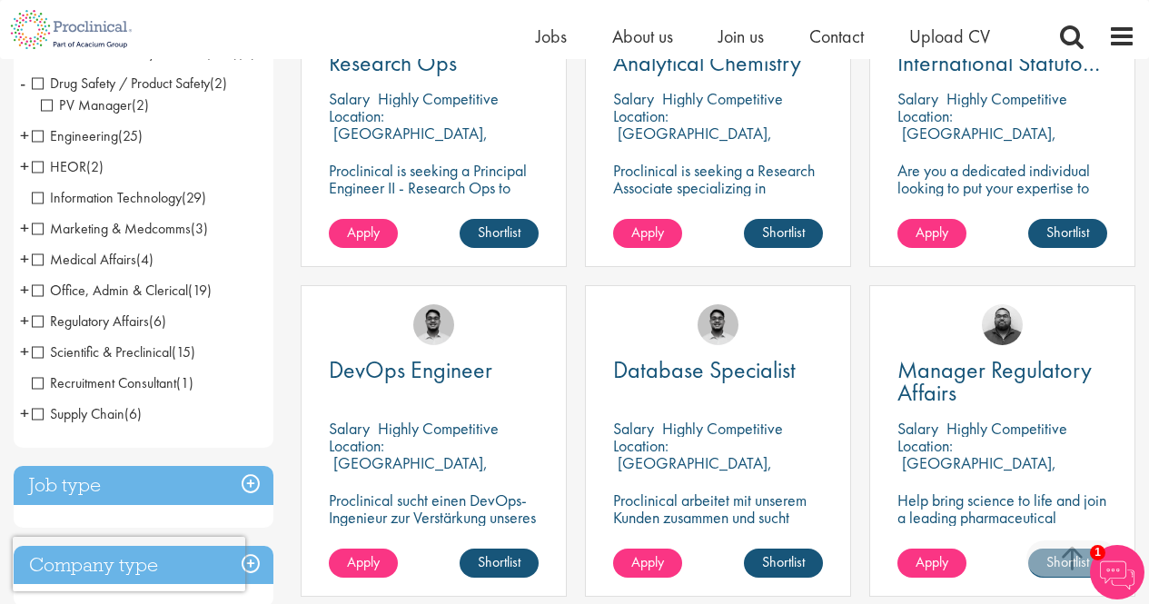
click at [25, 180] on span "+" at bounding box center [24, 166] width 9 height 27
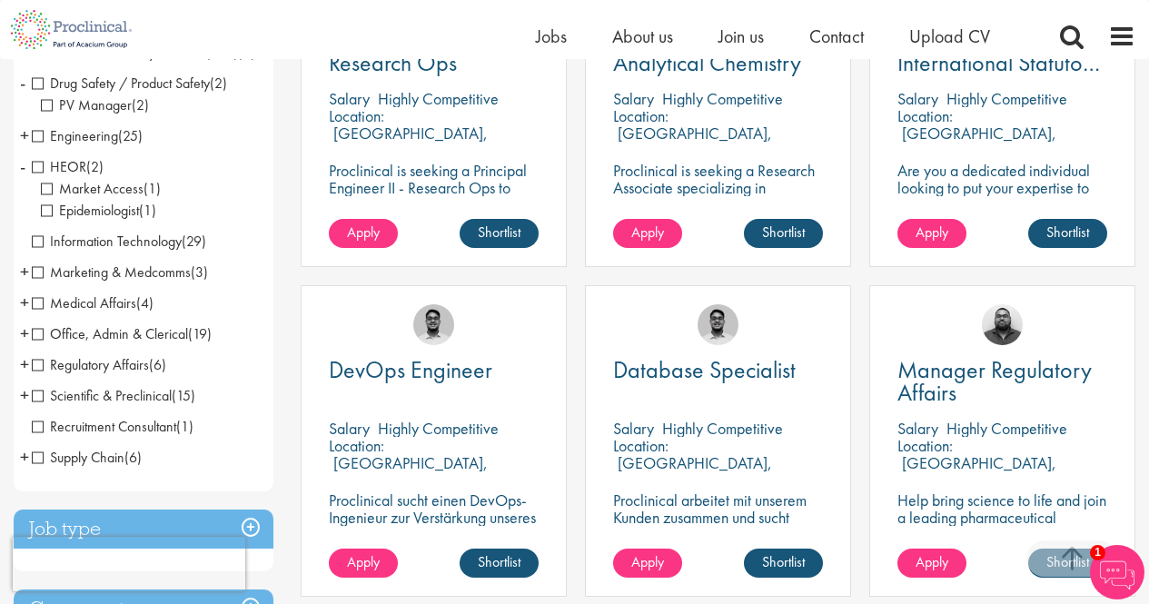
click at [25, 180] on span "-" at bounding box center [22, 166] width 5 height 27
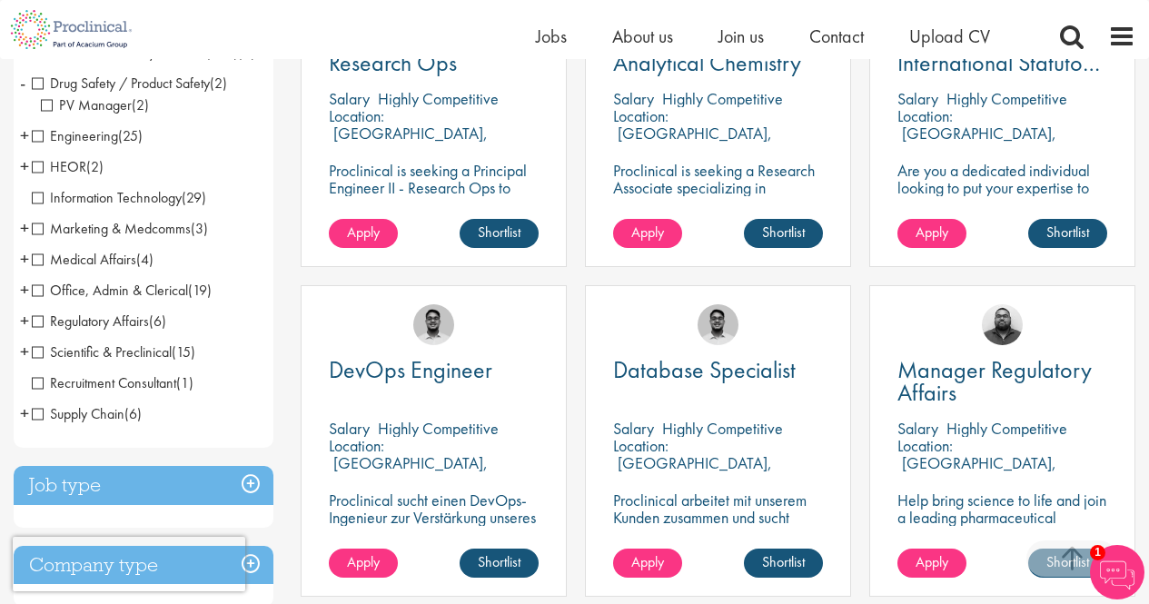
click at [25, 242] on span "+" at bounding box center [24, 227] width 9 height 27
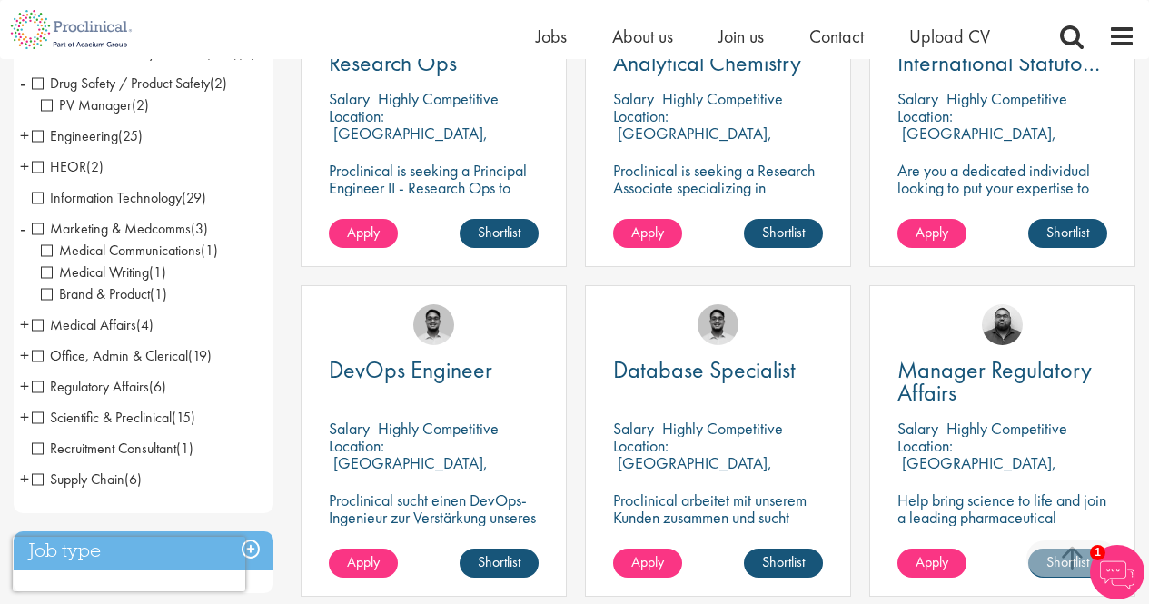
click at [25, 242] on span "-" at bounding box center [22, 227] width 5 height 27
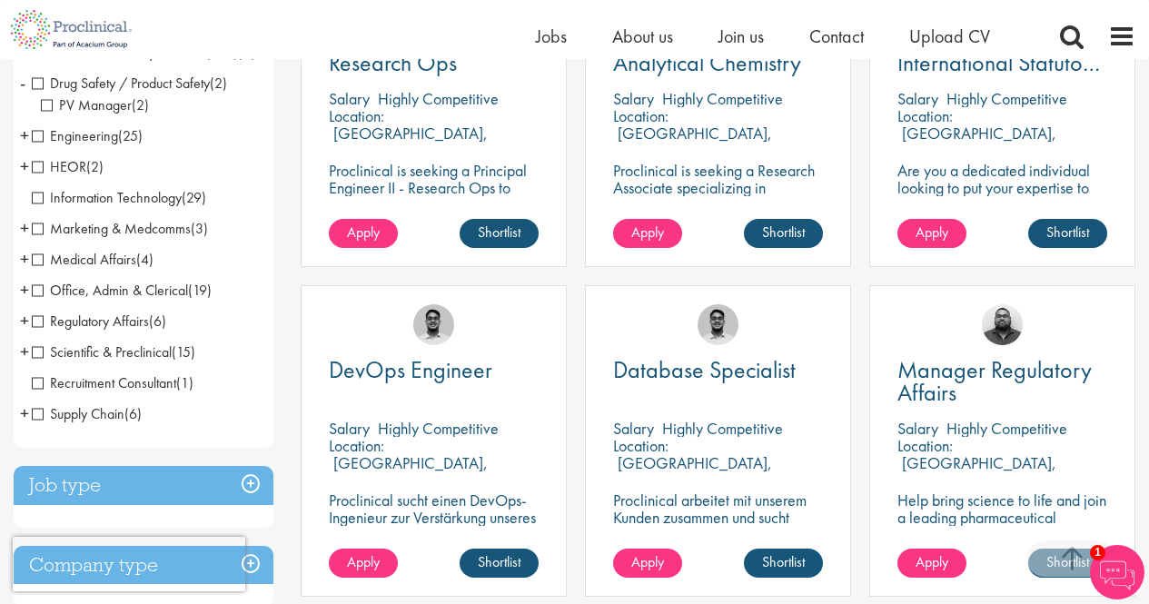
click at [27, 303] on span "+" at bounding box center [24, 289] width 9 height 27
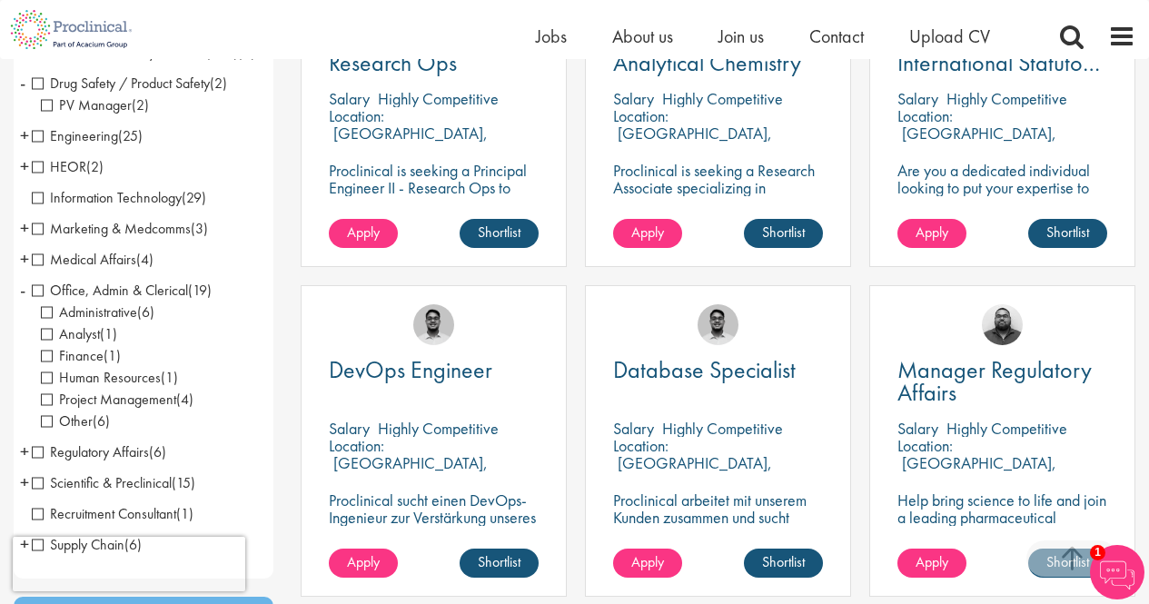
click at [54, 321] on span "Administrative" at bounding box center [89, 311] width 96 height 19
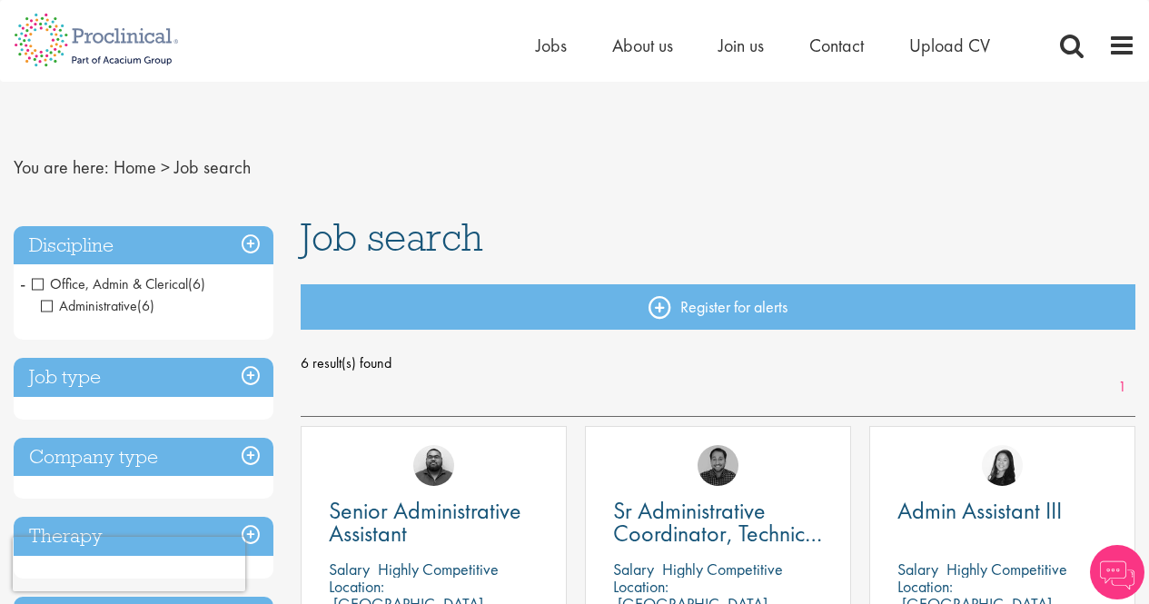
click at [27, 284] on li "Office, Admin & Clerical (6) - + Administrative (6)" at bounding box center [144, 295] width 260 height 53
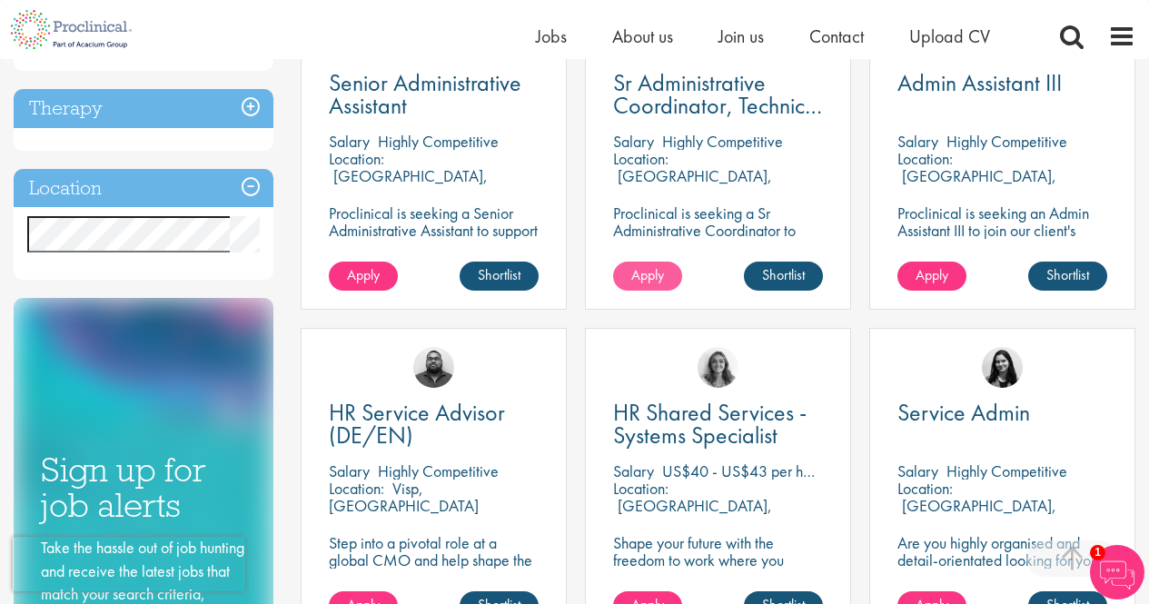
scroll to position [545, 0]
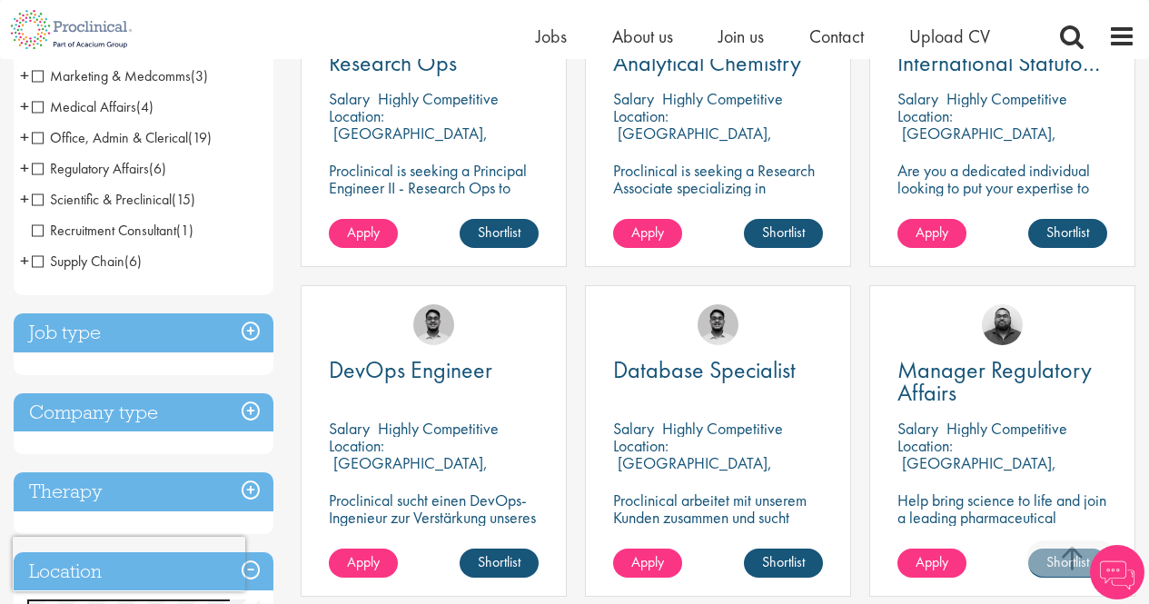
scroll to position [272, 0]
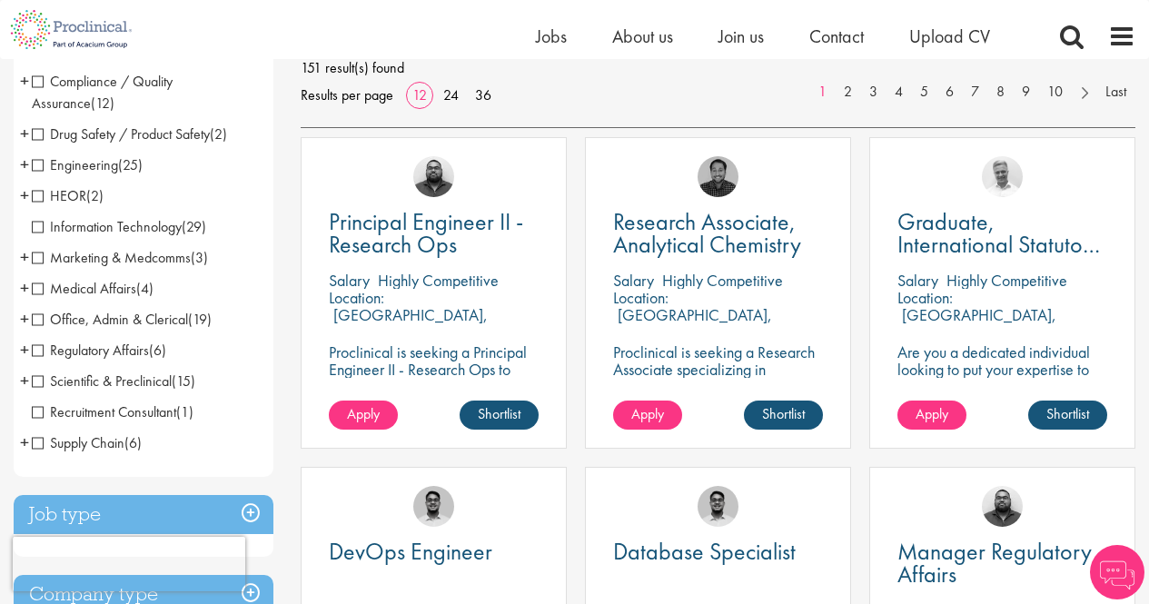
click at [29, 320] on li "Office, Admin & Clerical (19) - + Administrative (6) Analyst (1) Finance (1) Hu…" at bounding box center [144, 319] width 260 height 31
click at [25, 317] on span "+" at bounding box center [24, 318] width 9 height 27
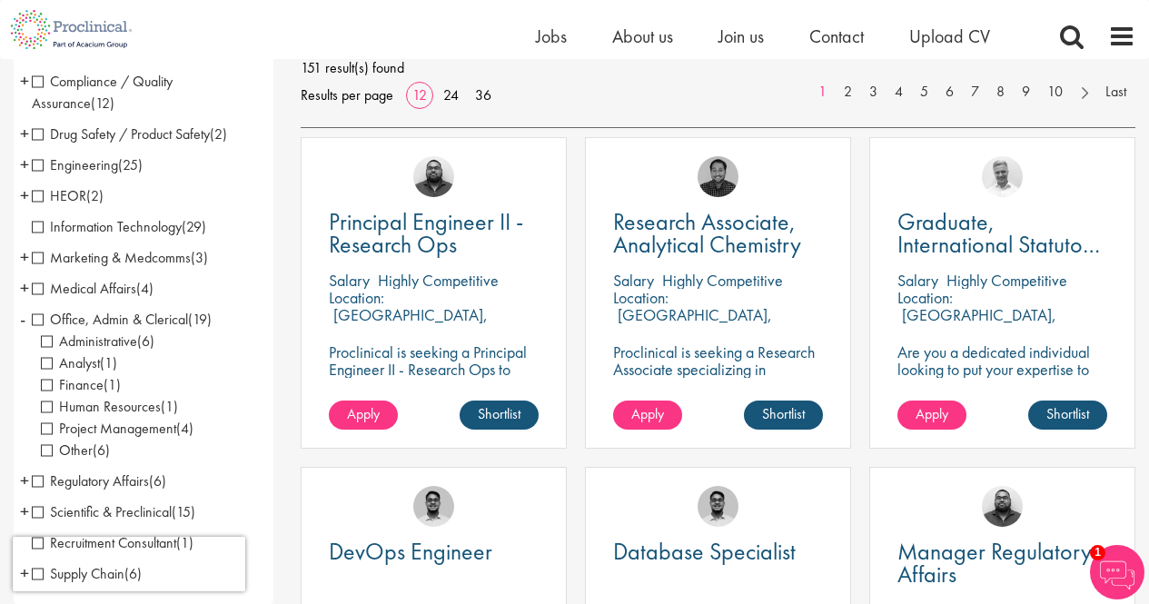
click at [48, 429] on span "Project Management" at bounding box center [108, 428] width 135 height 19
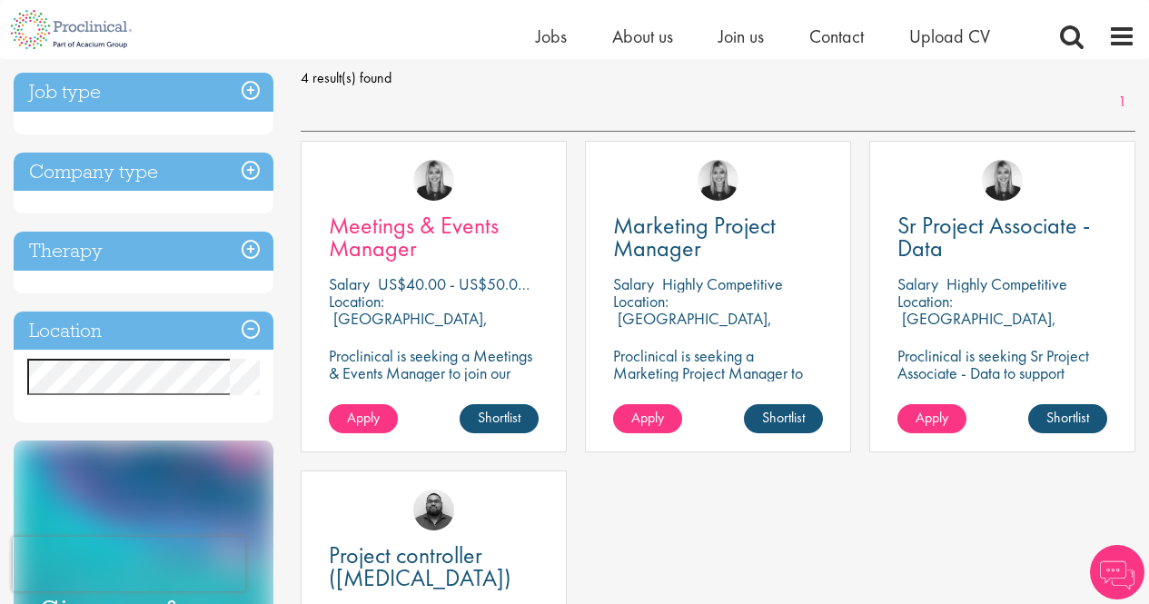
scroll to position [272, 0]
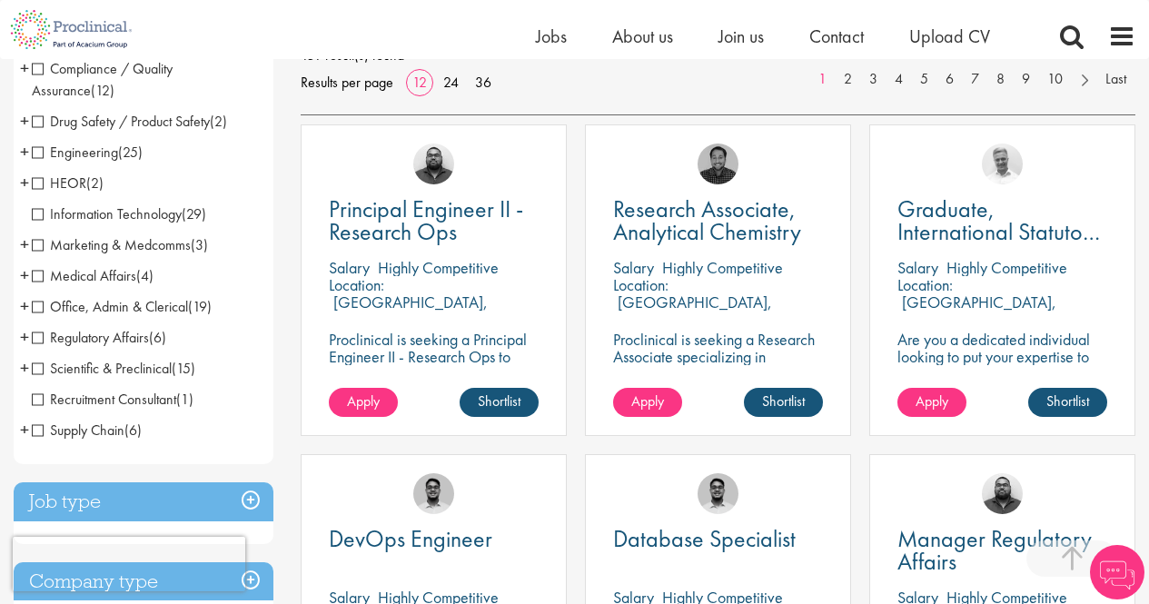
click at [21, 311] on span "+" at bounding box center [24, 305] width 9 height 27
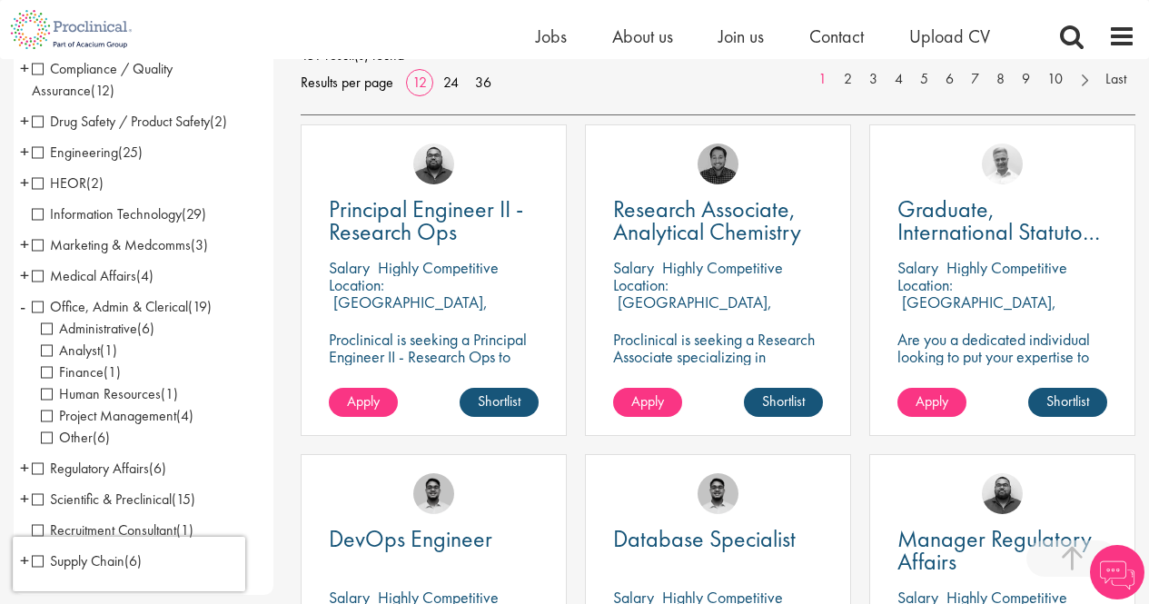
click at [54, 446] on span "Other" at bounding box center [67, 437] width 52 height 19
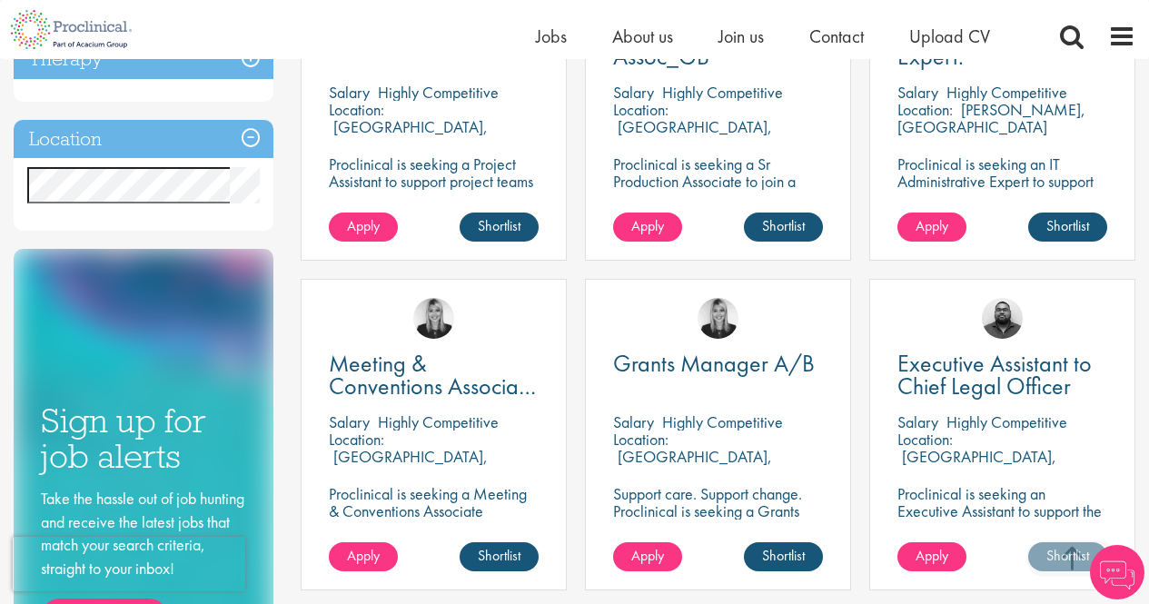
scroll to position [545, 0]
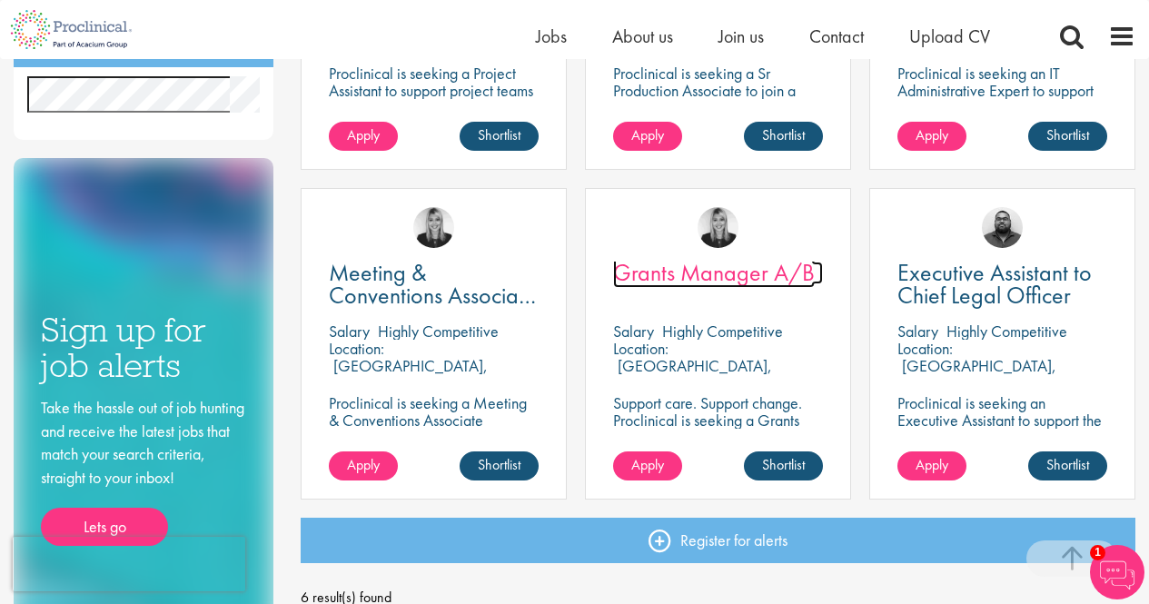
click at [716, 276] on span "Grants Manager A/B" at bounding box center [714, 272] width 202 height 31
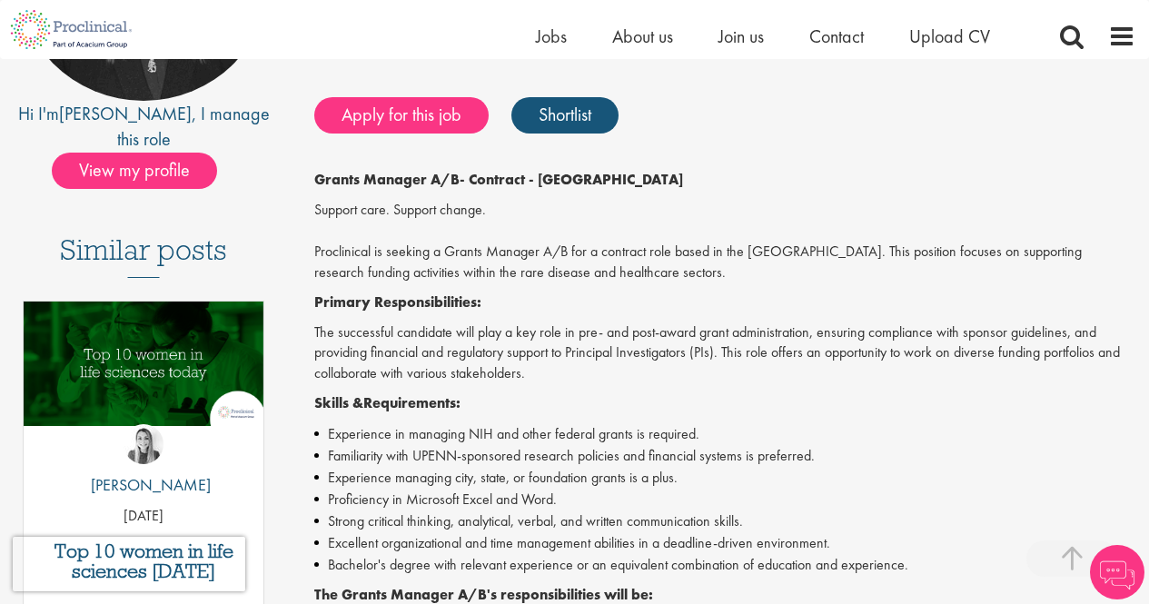
scroll to position [363, 0]
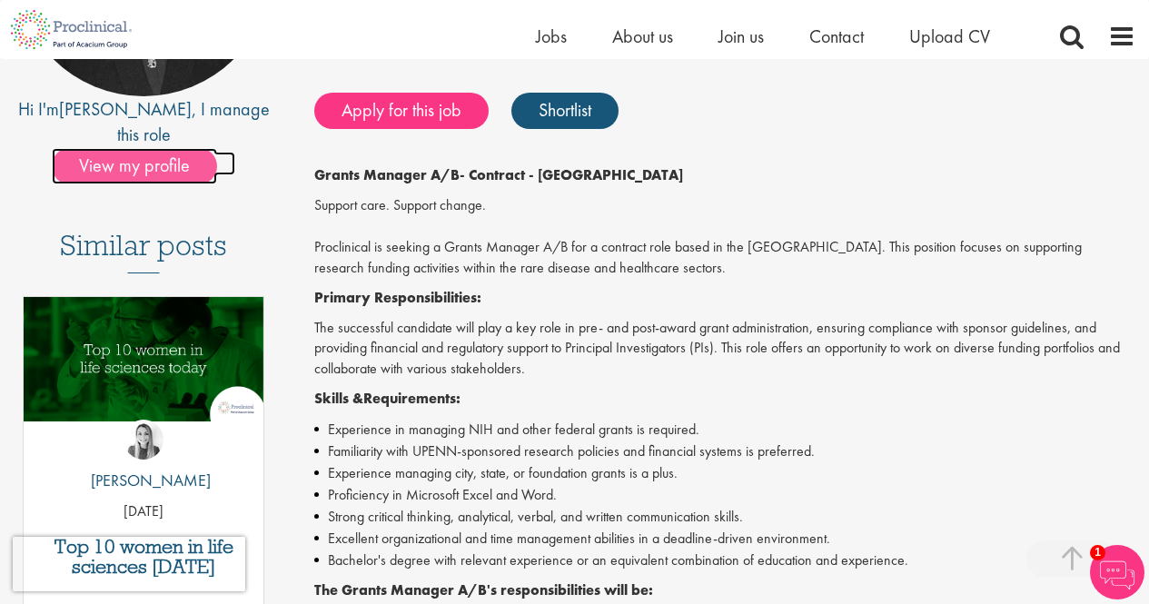
click at [123, 148] on span "View my profile" at bounding box center [134, 166] width 165 height 36
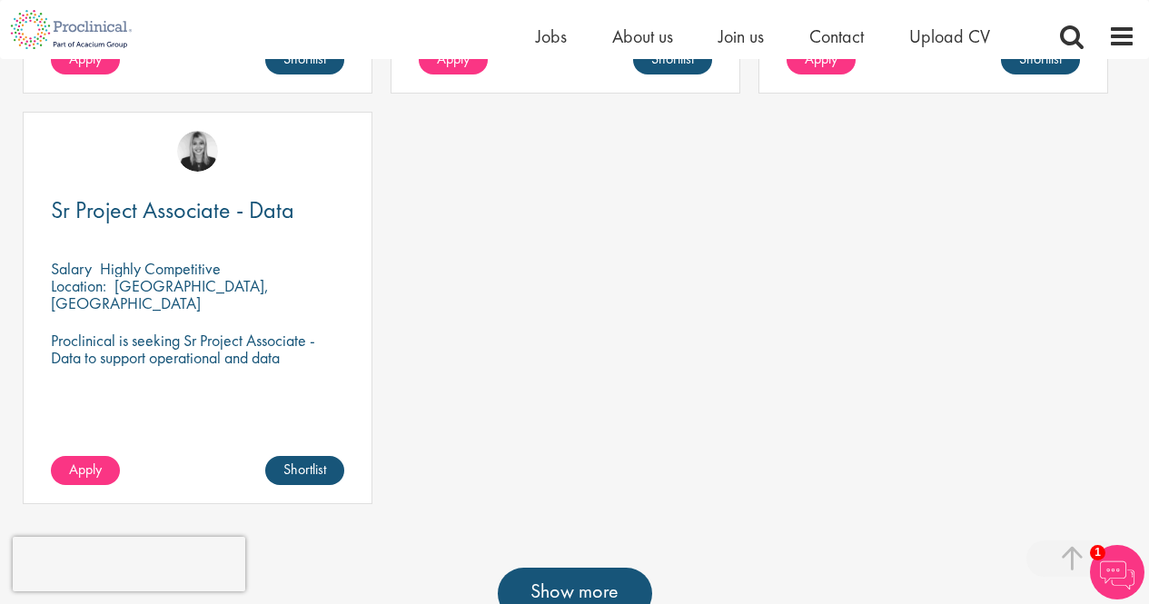
scroll to position [1271, 0]
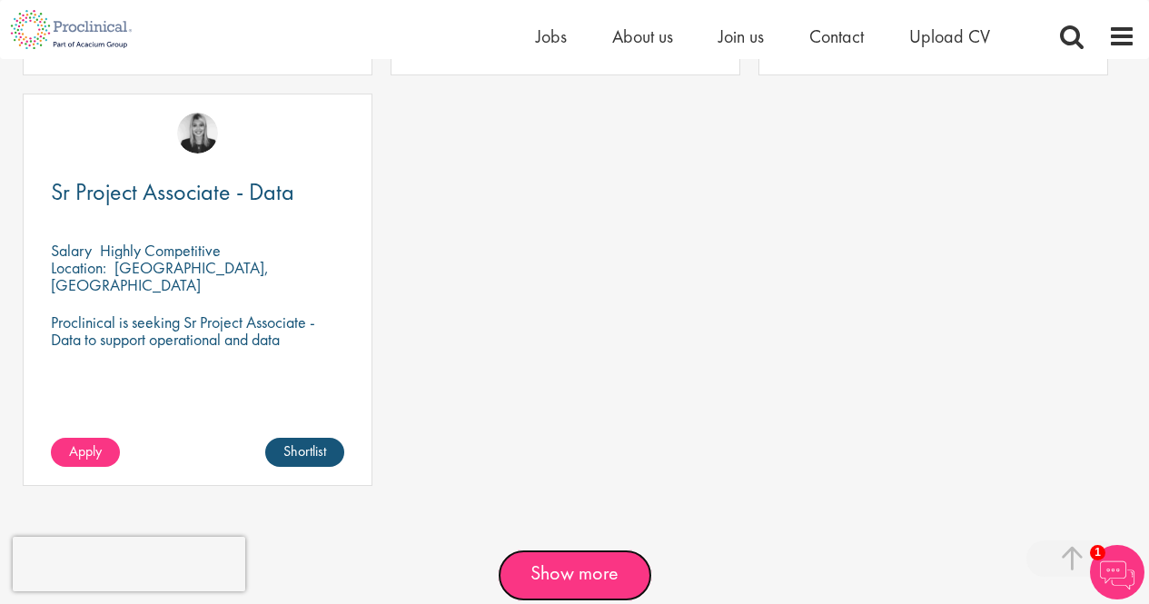
click at [611, 549] on link "Show more" at bounding box center [575, 574] width 154 height 51
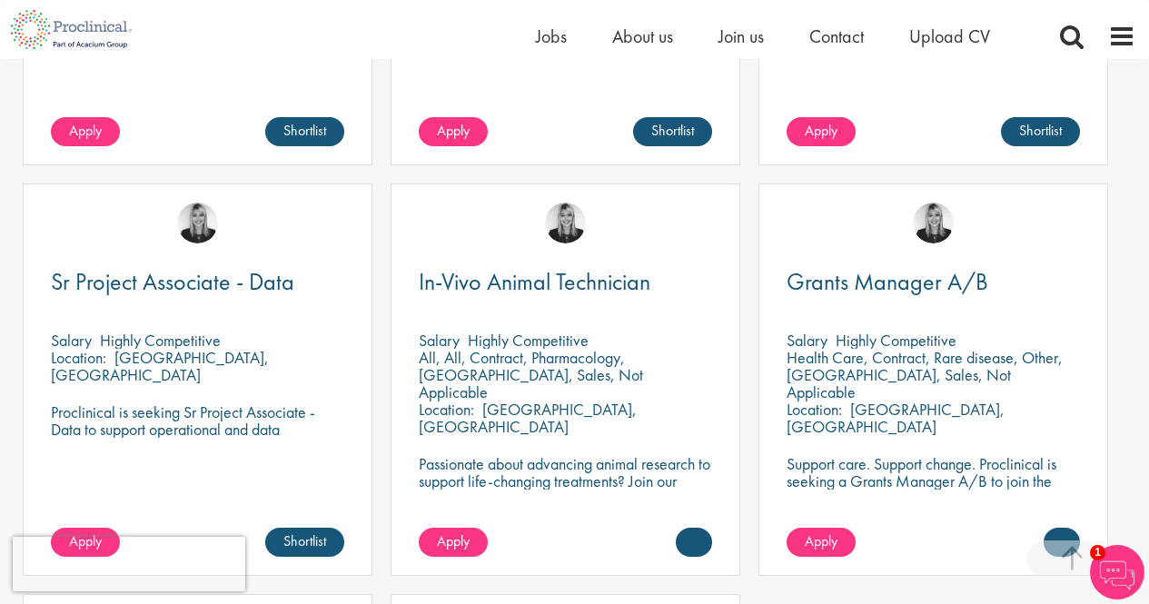
scroll to position [1090, 0]
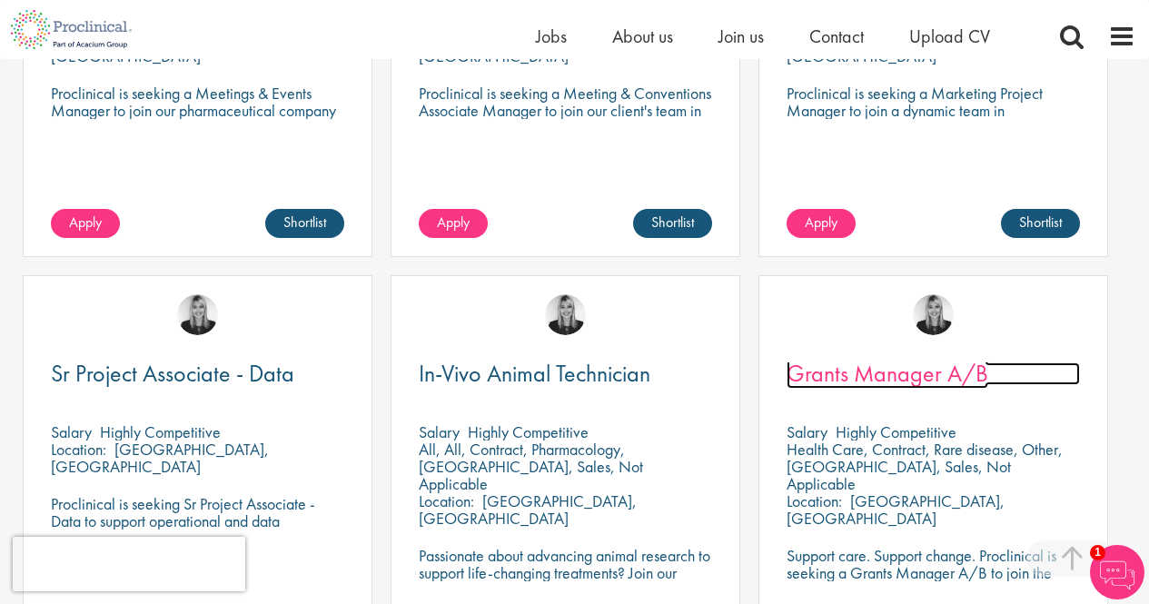
click at [835, 358] on span "Grants Manager A/B" at bounding box center [887, 373] width 202 height 31
